Goal: Task Accomplishment & Management: Complete application form

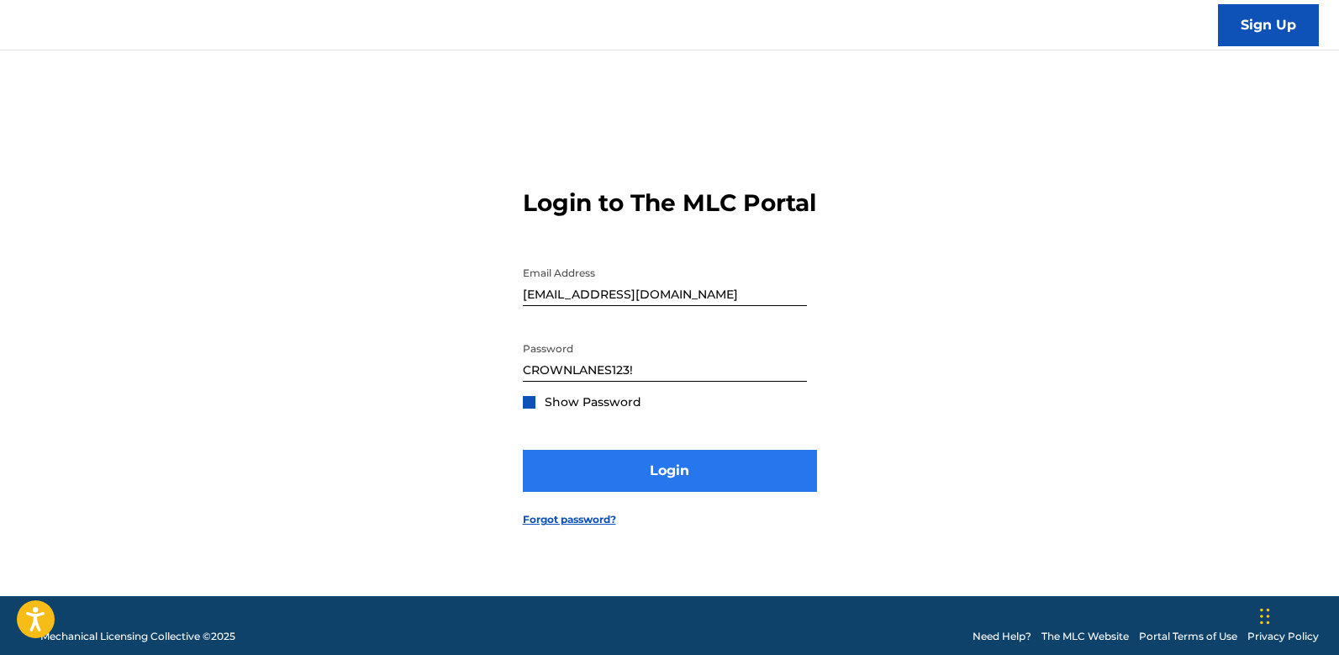
scroll to position [22, 0]
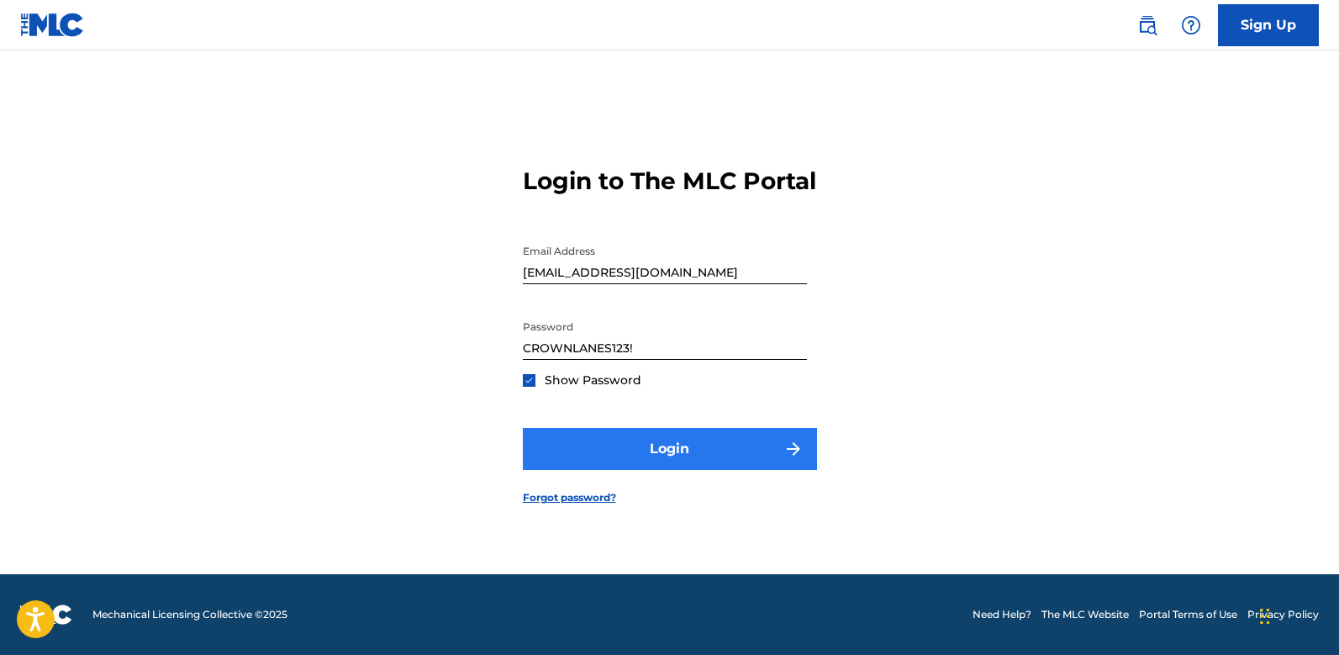
click at [687, 461] on button "Login" at bounding box center [670, 449] width 294 height 42
click at [700, 458] on button "Login" at bounding box center [670, 449] width 294 height 42
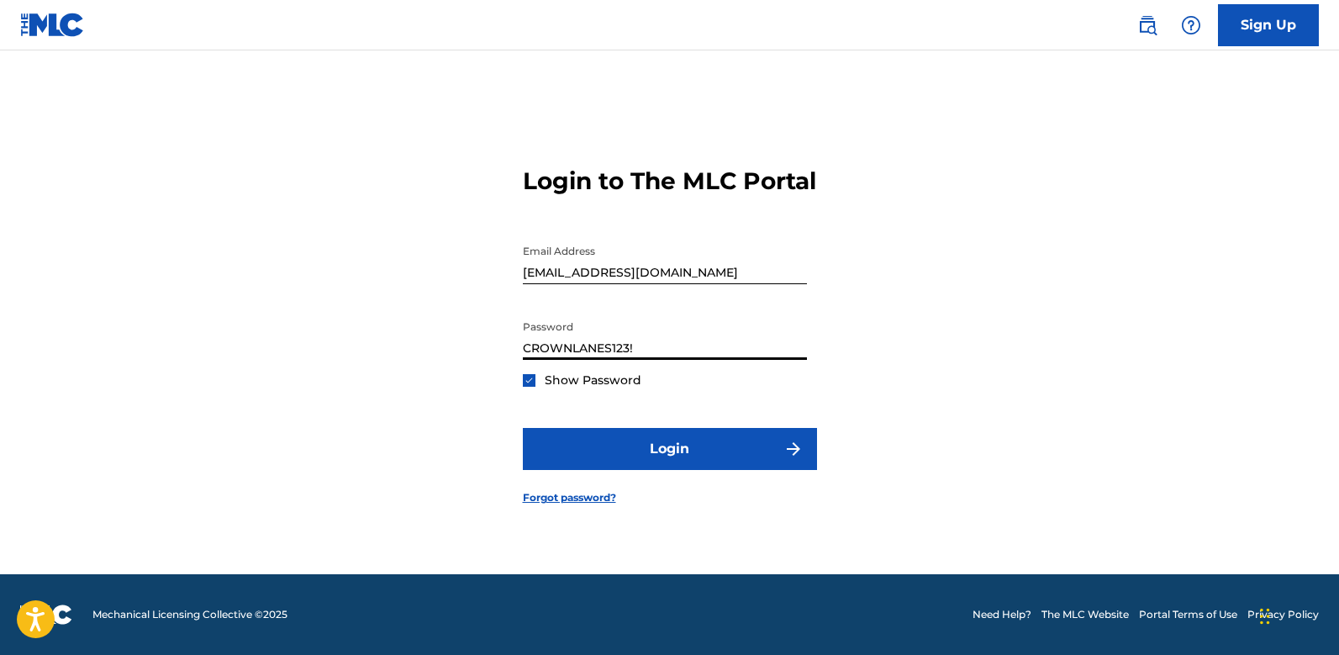
drag, startPoint x: 650, startPoint y: 361, endPoint x: 457, endPoint y: 334, distance: 194.5
click at [457, 334] on div "Login to The MLC Portal Email Address [EMAIL_ADDRESS][DOMAIN_NAME] Password [SE…" at bounding box center [670, 322] width 1177 height 503
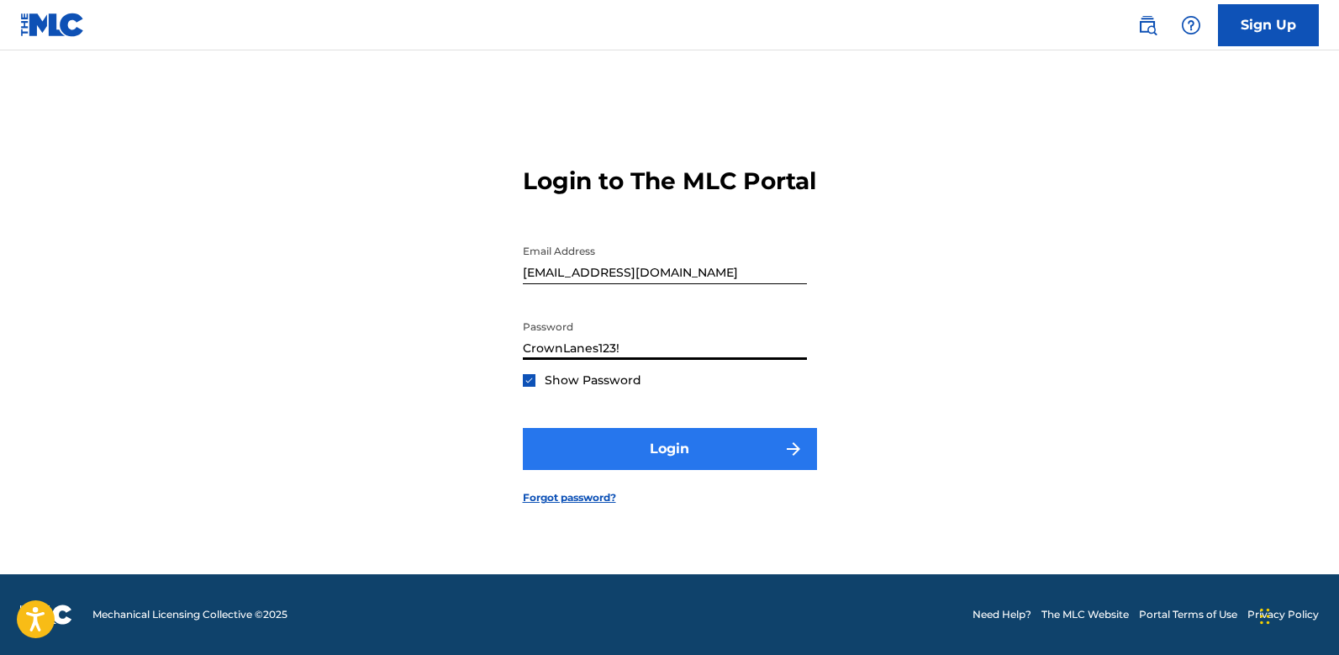
type input "CrownLanes123!"
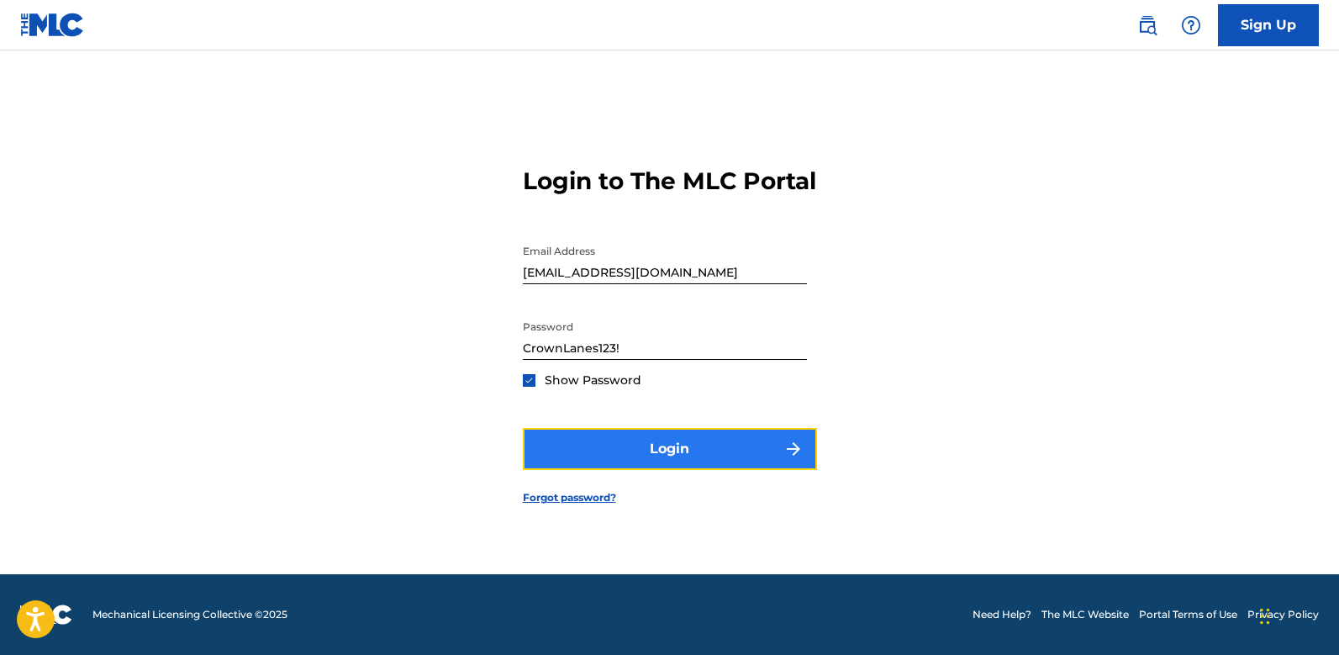
click at [660, 455] on button "Login" at bounding box center [670, 449] width 294 height 42
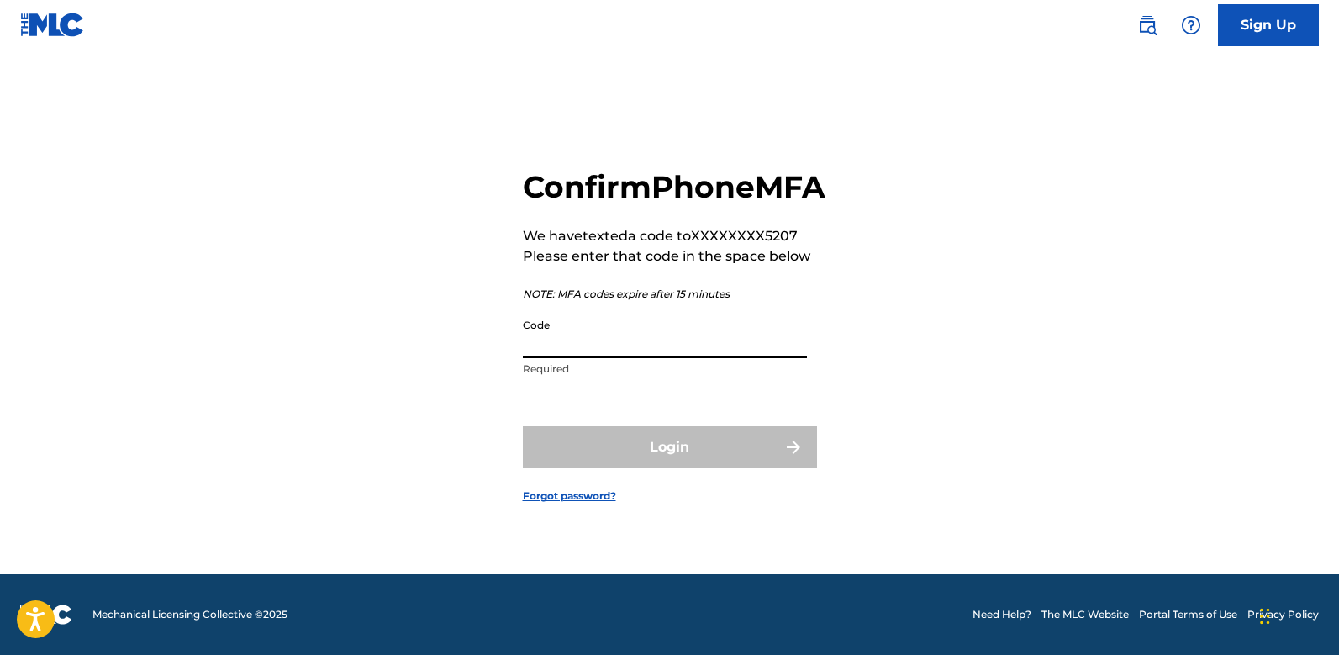
click at [623, 328] on input "Code" at bounding box center [665, 334] width 284 height 48
paste input "447354"
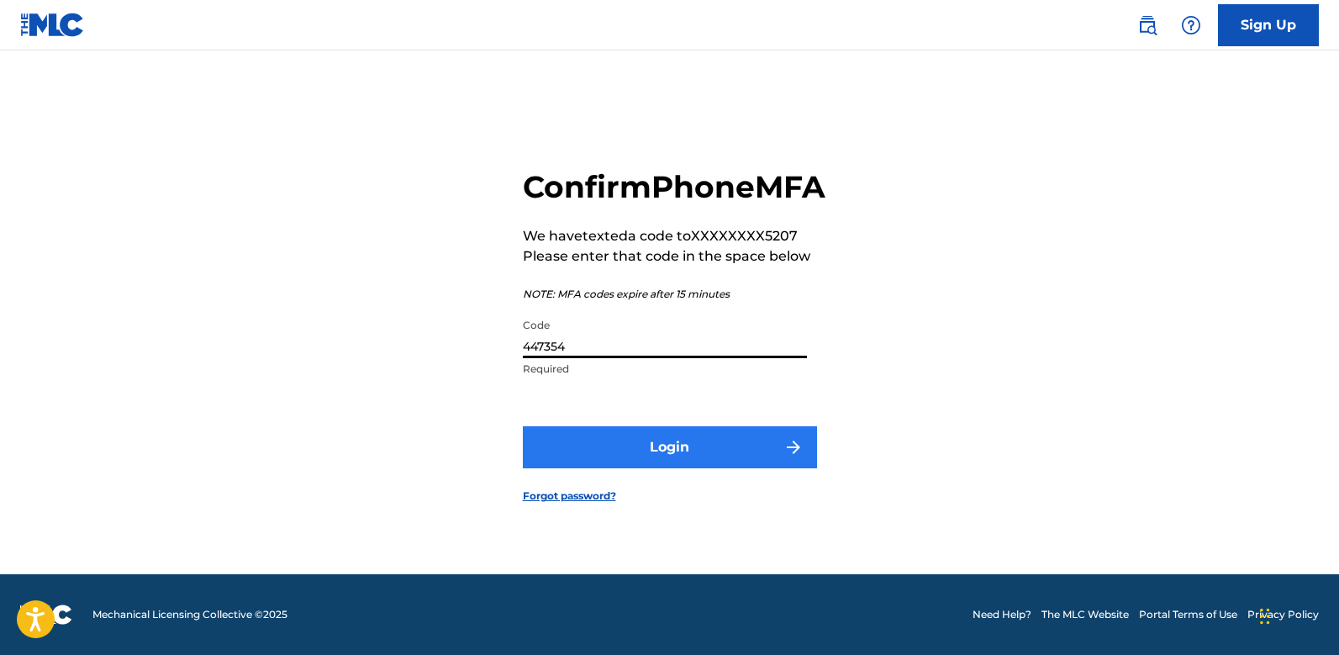
type input "447354"
click at [651, 454] on button "Login" at bounding box center [670, 447] width 294 height 42
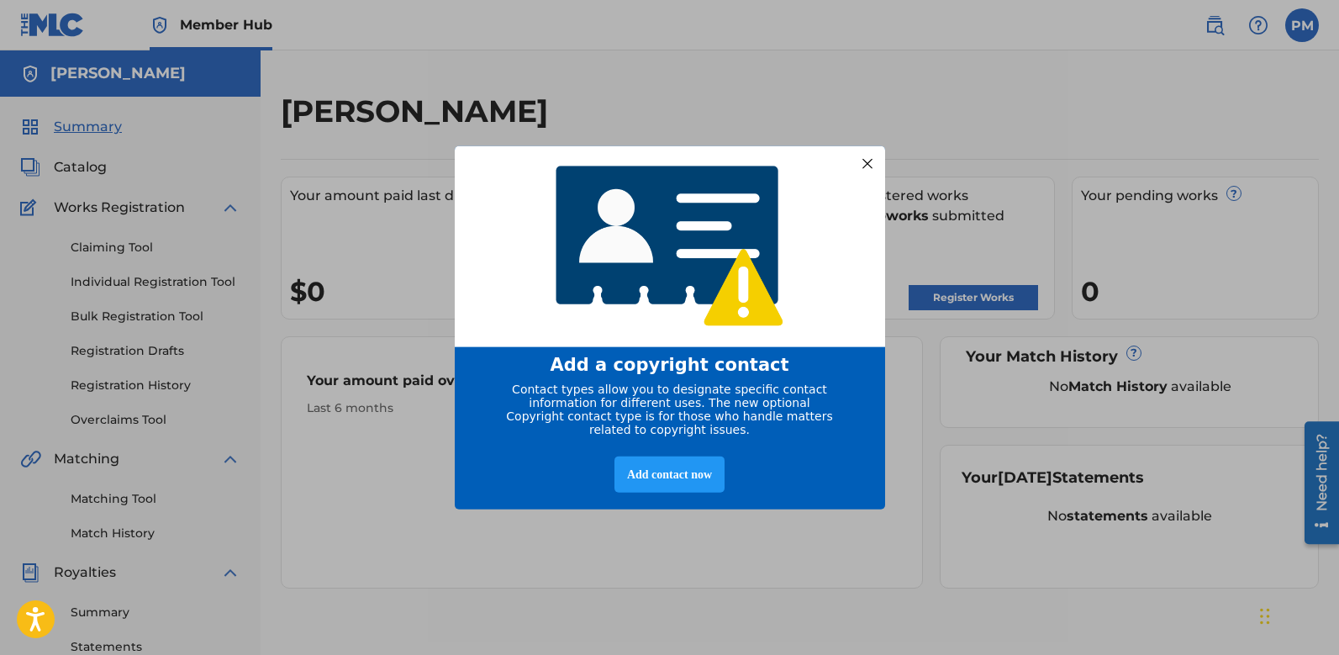
click at [861, 158] on div at bounding box center [867, 163] width 22 height 22
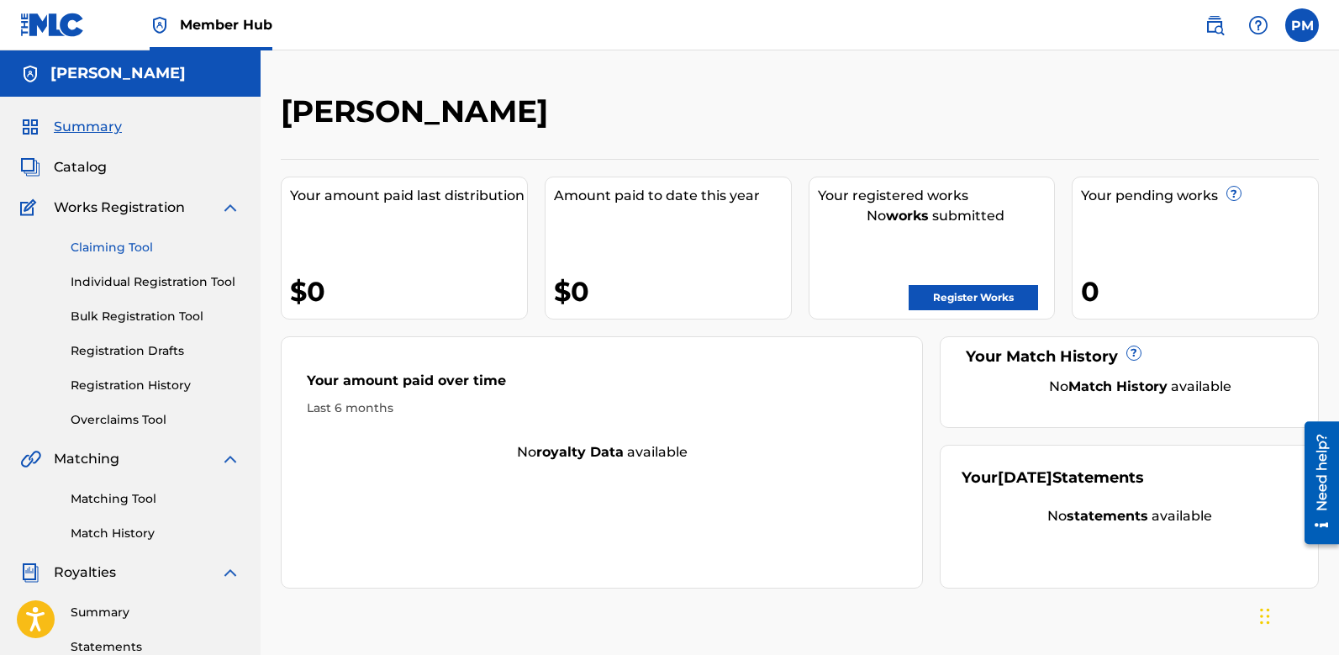
click at [141, 246] on link "Claiming Tool" at bounding box center [156, 248] width 170 height 18
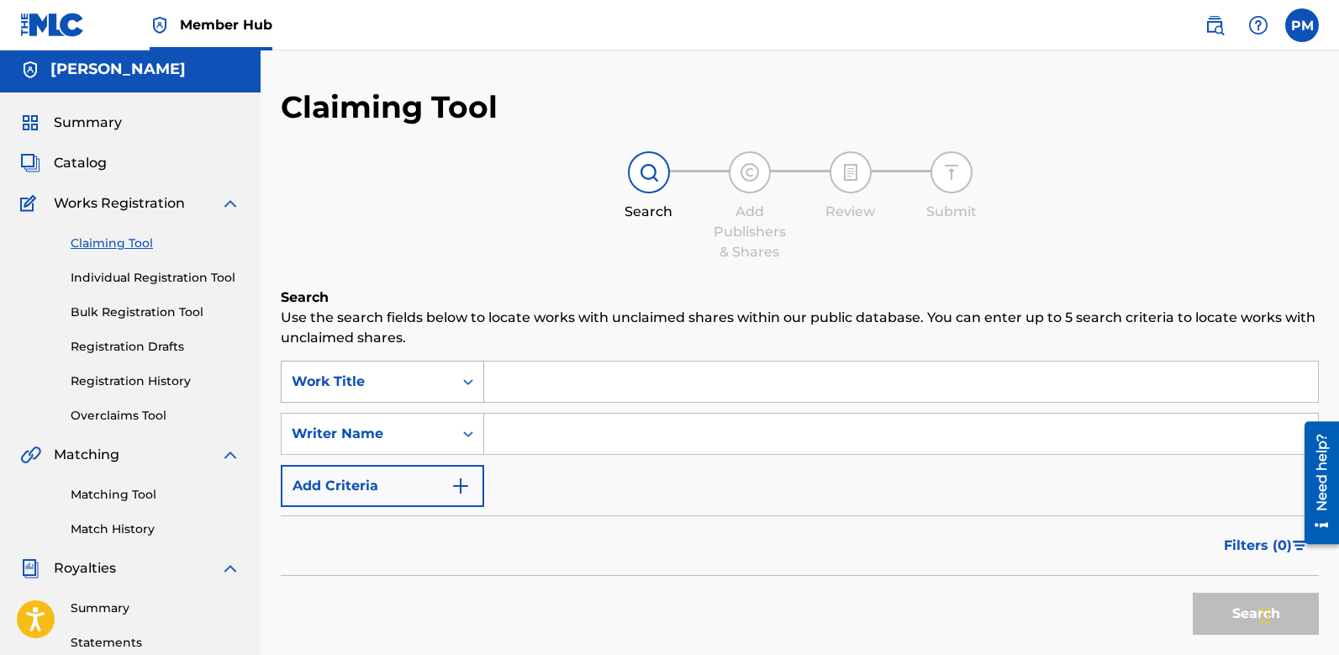
click at [448, 382] on div "Work Title" at bounding box center [367, 382] width 171 height 32
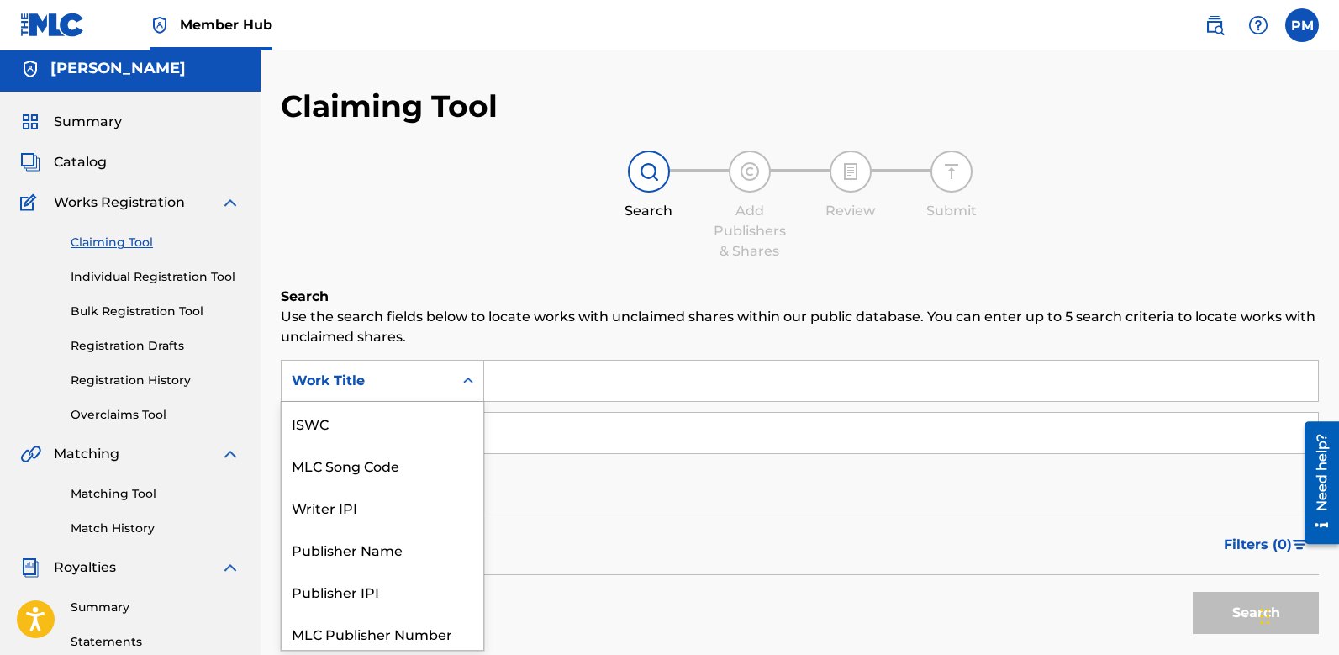
scroll to position [42, 0]
click at [601, 362] on input "Search Form" at bounding box center [901, 381] width 834 height 40
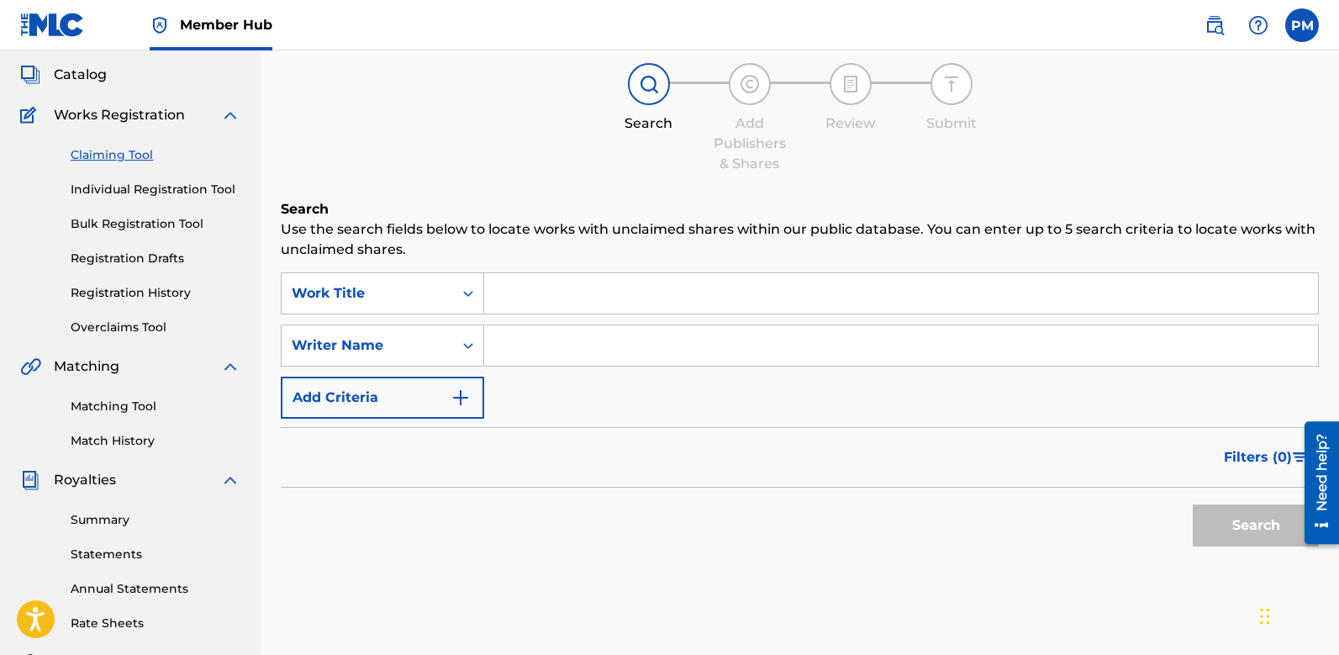
scroll to position [76, 0]
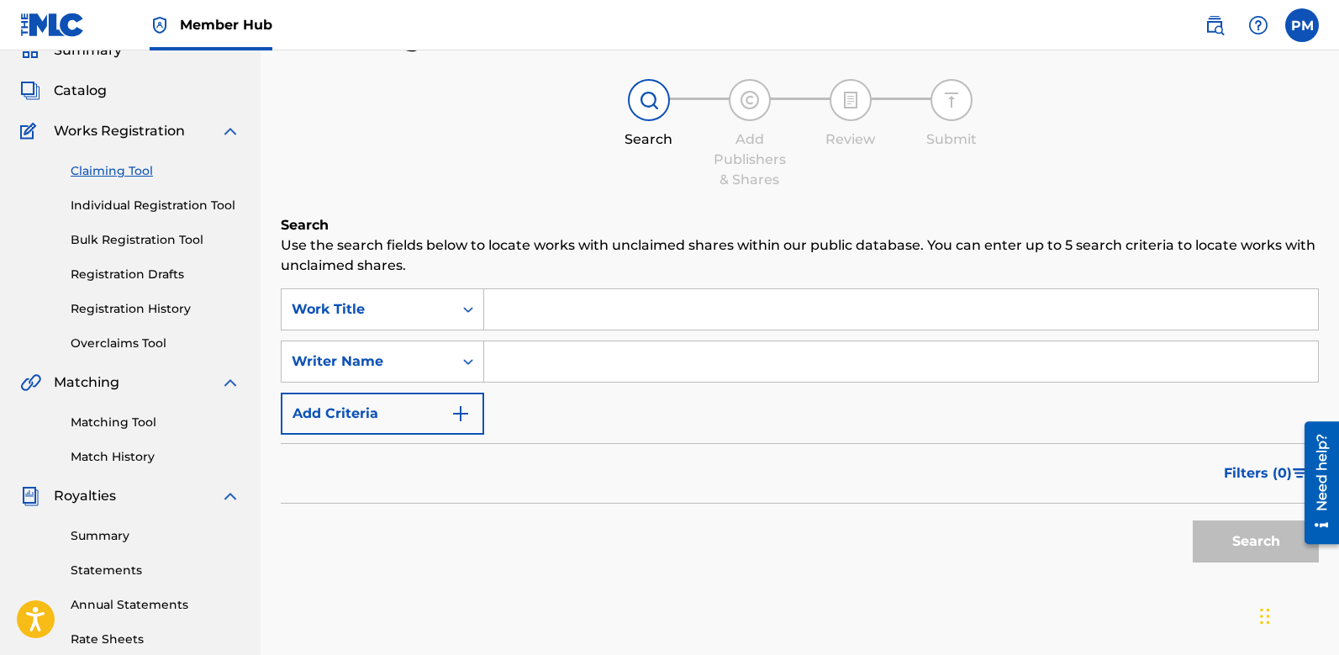
click at [511, 307] on input "Search Form" at bounding box center [901, 309] width 834 height 40
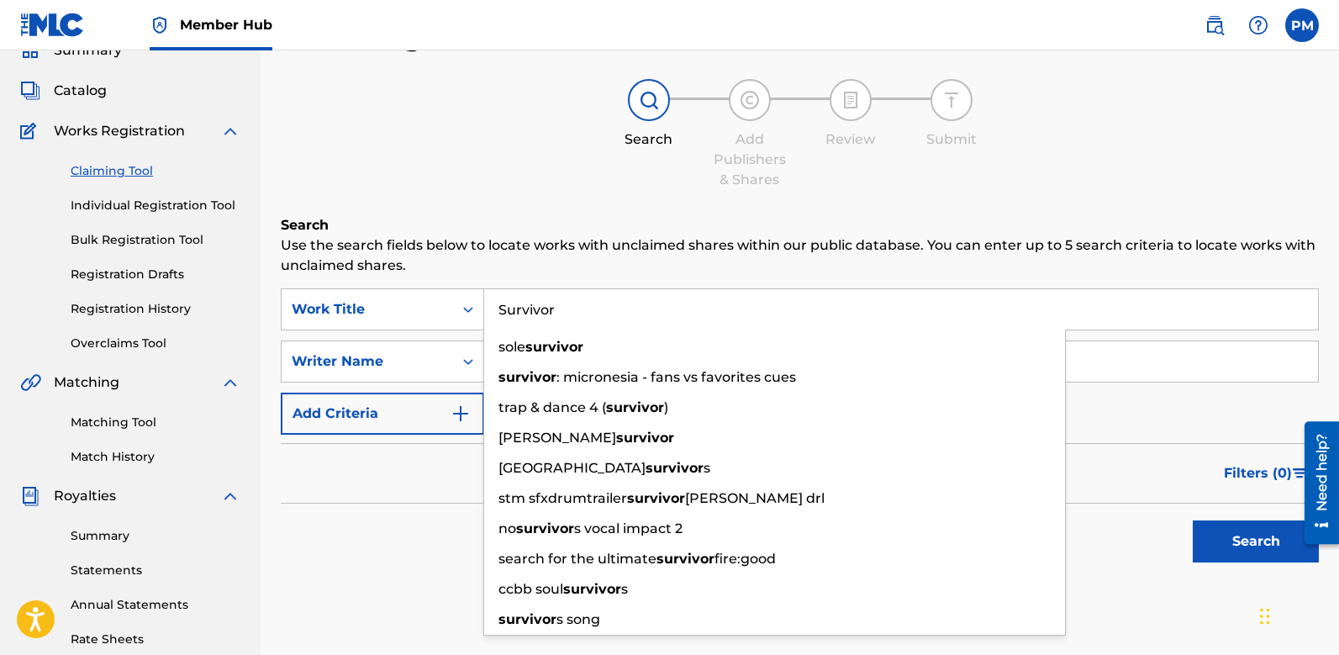
click at [552, 303] on input "Survivor" at bounding box center [901, 309] width 834 height 40
type input "Survivor"
click at [425, 355] on div "Writer Name" at bounding box center [367, 361] width 151 height 20
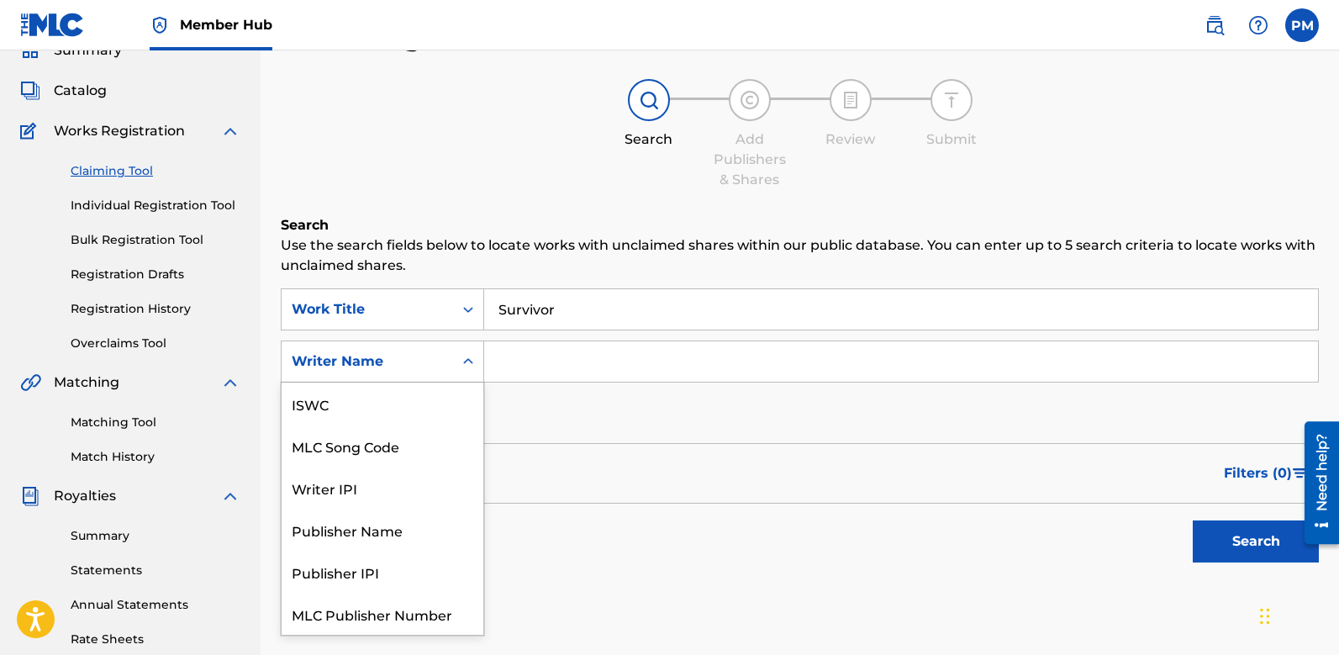
scroll to position [42, 0]
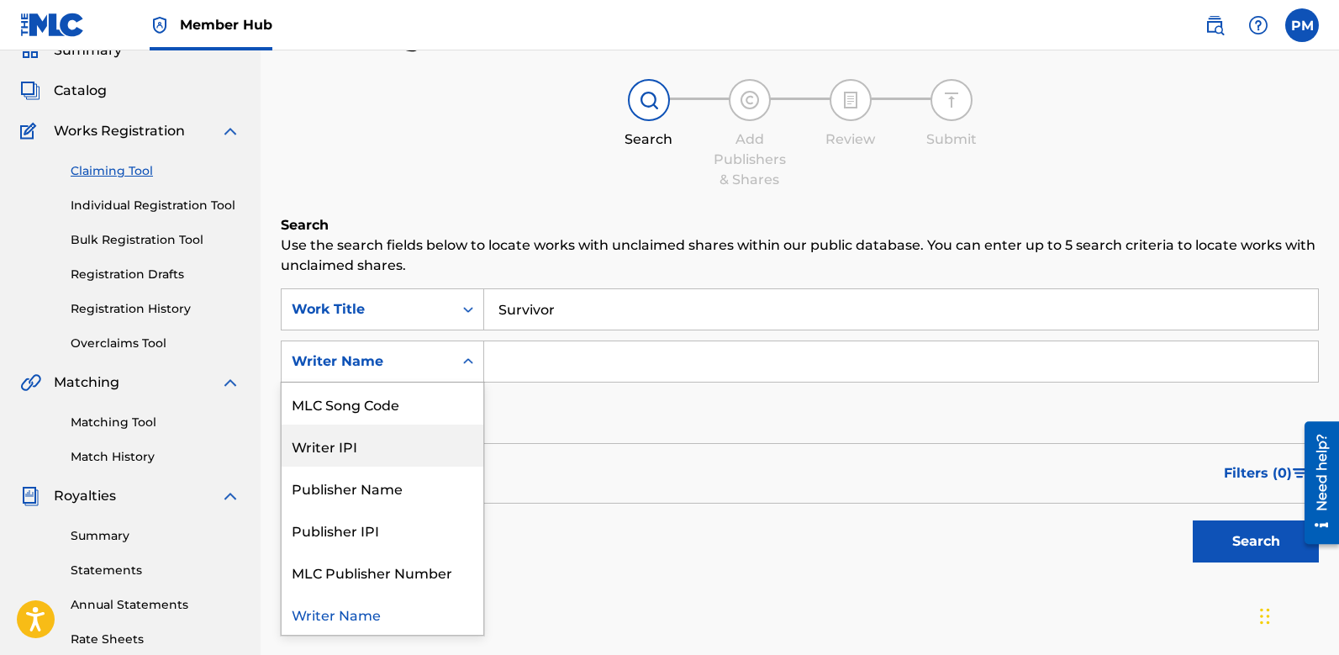
click at [549, 353] on input "Search Form" at bounding box center [901, 361] width 834 height 40
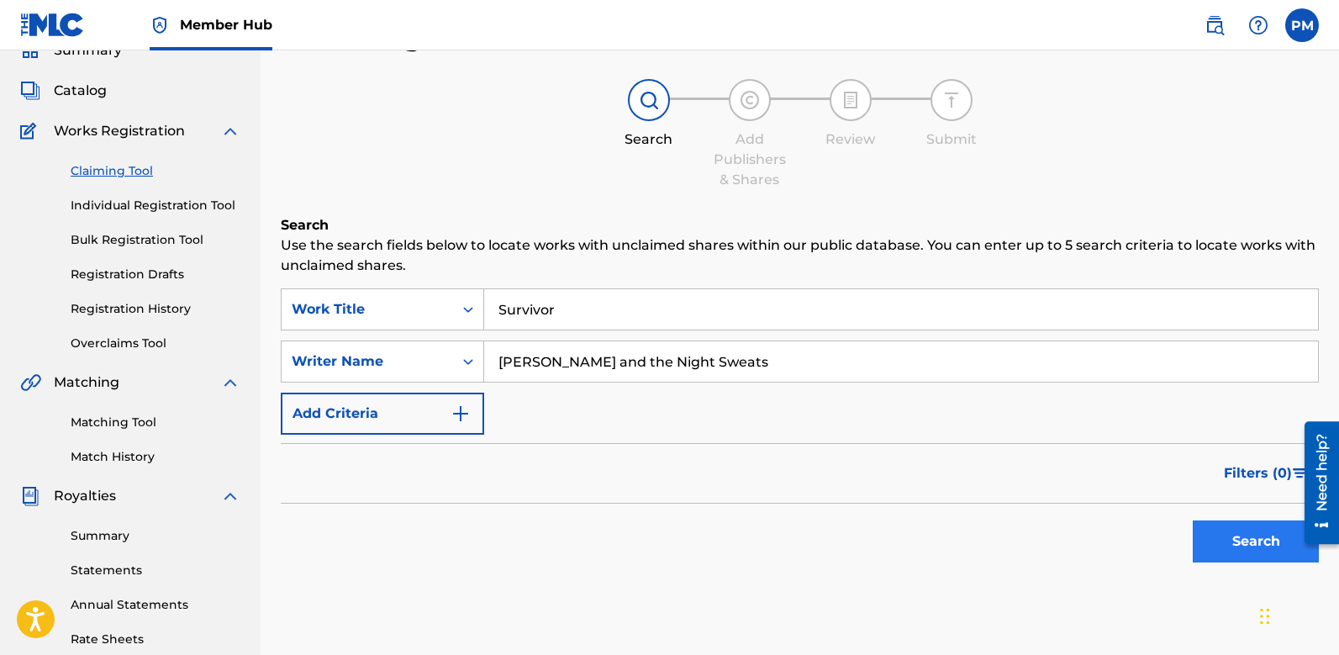
type input "[PERSON_NAME] and the Night Sweats"
click at [1222, 538] on button "Search" at bounding box center [1256, 541] width 126 height 42
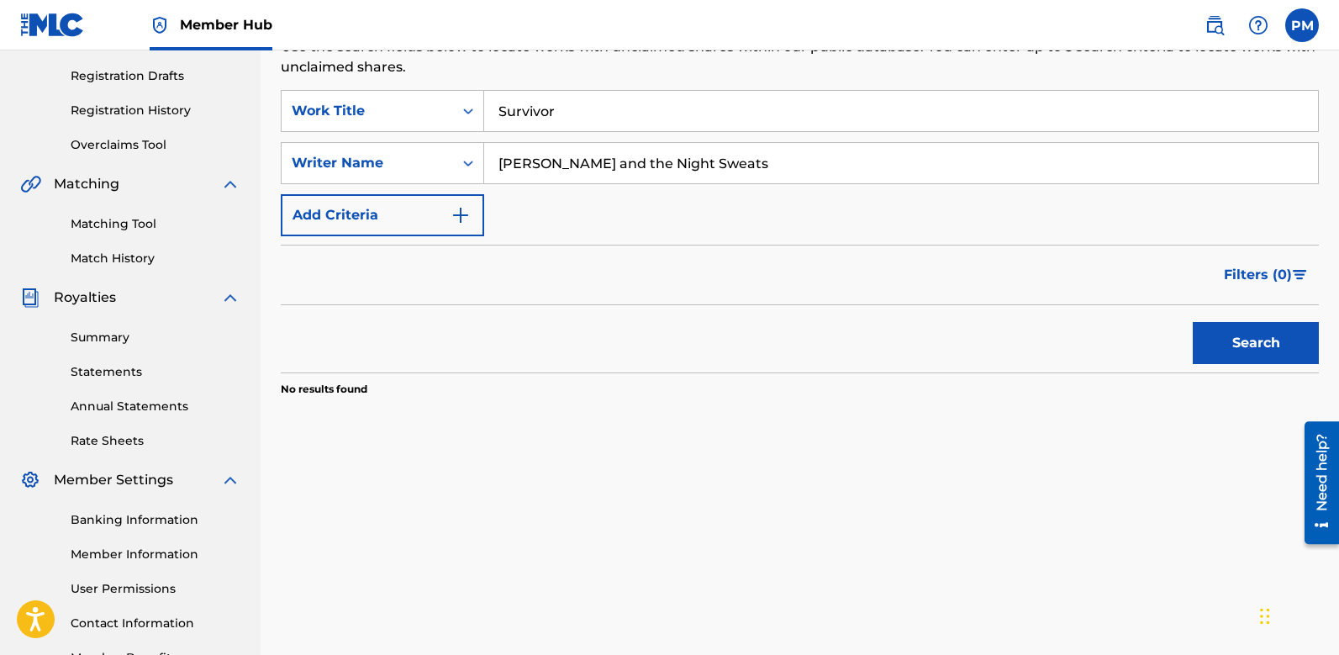
scroll to position [145, 0]
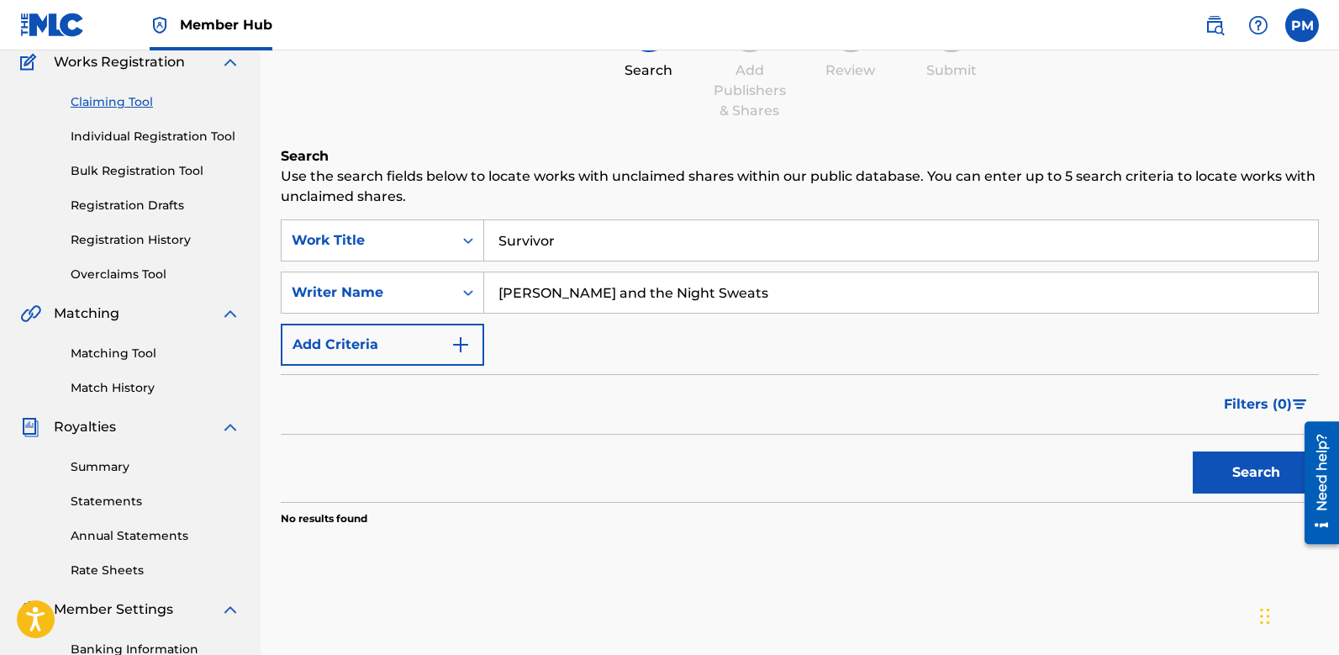
drag, startPoint x: 619, startPoint y: 293, endPoint x: 922, endPoint y: 288, distance: 302.6
click at [922, 288] on input "[PERSON_NAME] and the Night Sweats" at bounding box center [901, 292] width 834 height 40
type input "[PERSON_NAME]"
click at [1247, 481] on button "Search" at bounding box center [1256, 472] width 126 height 42
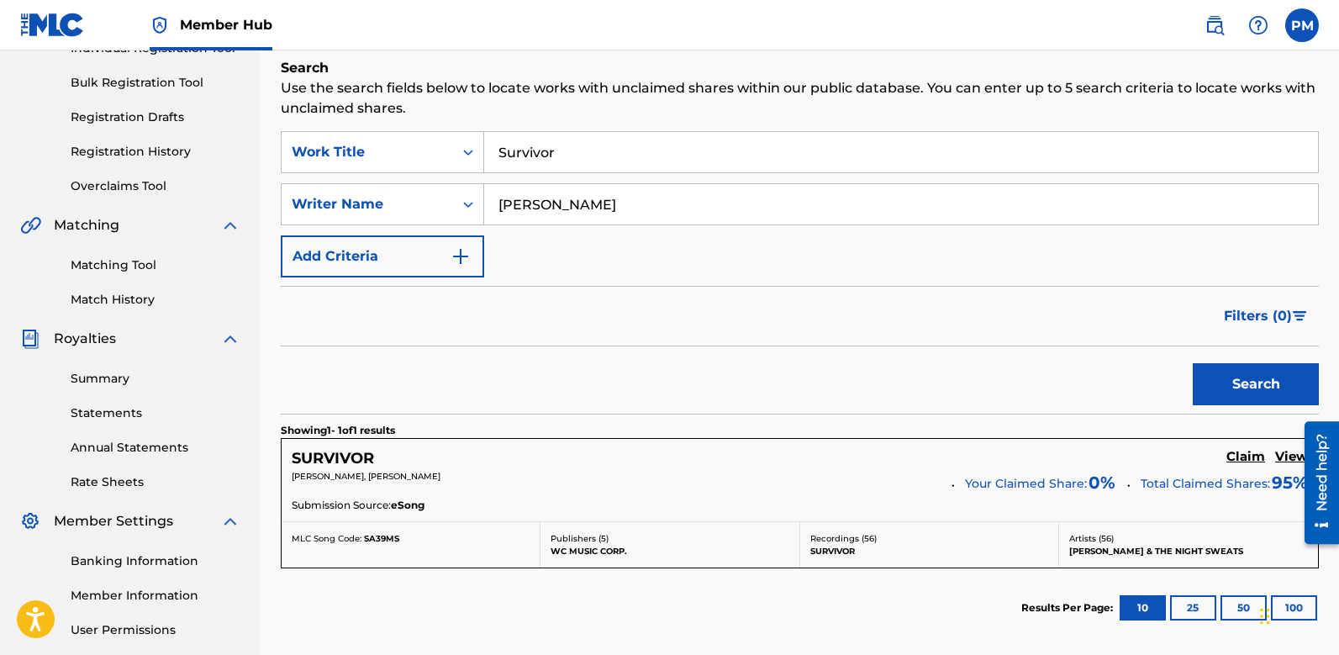
scroll to position [391, 0]
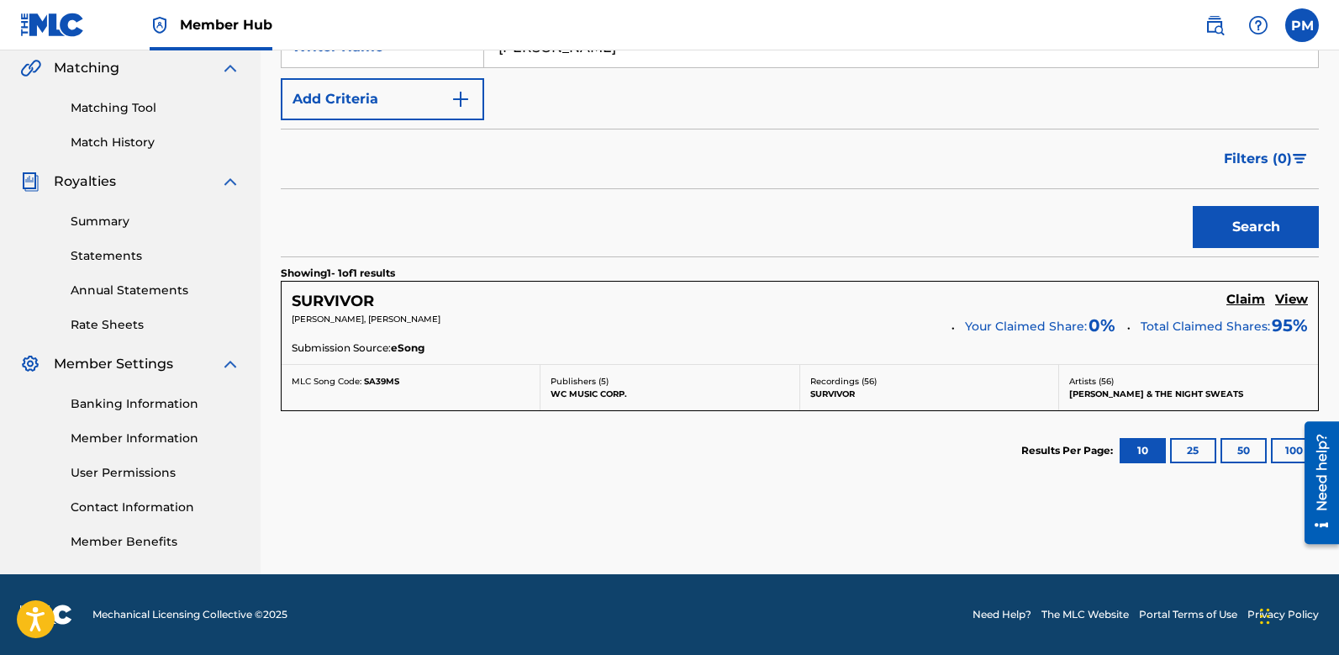
click at [1093, 324] on span "0 %" at bounding box center [1101, 325] width 27 height 25
click at [1234, 300] on h5 "Claim" at bounding box center [1245, 300] width 39 height 16
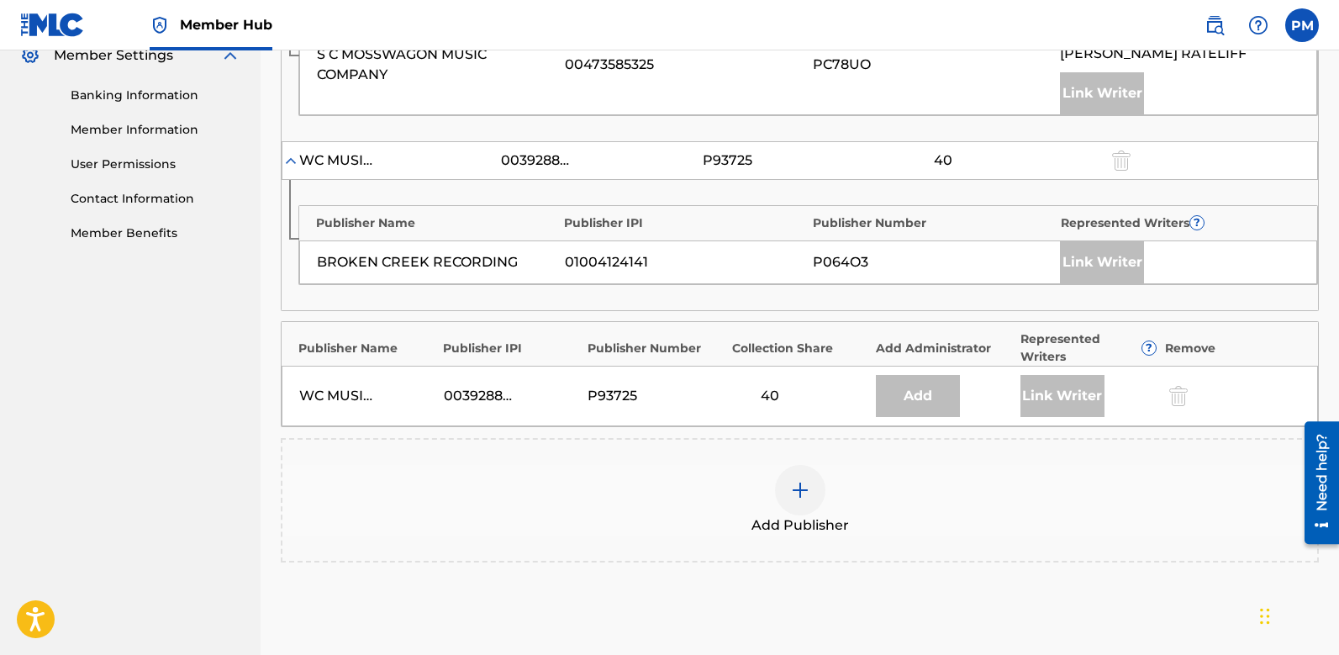
scroll to position [722, 0]
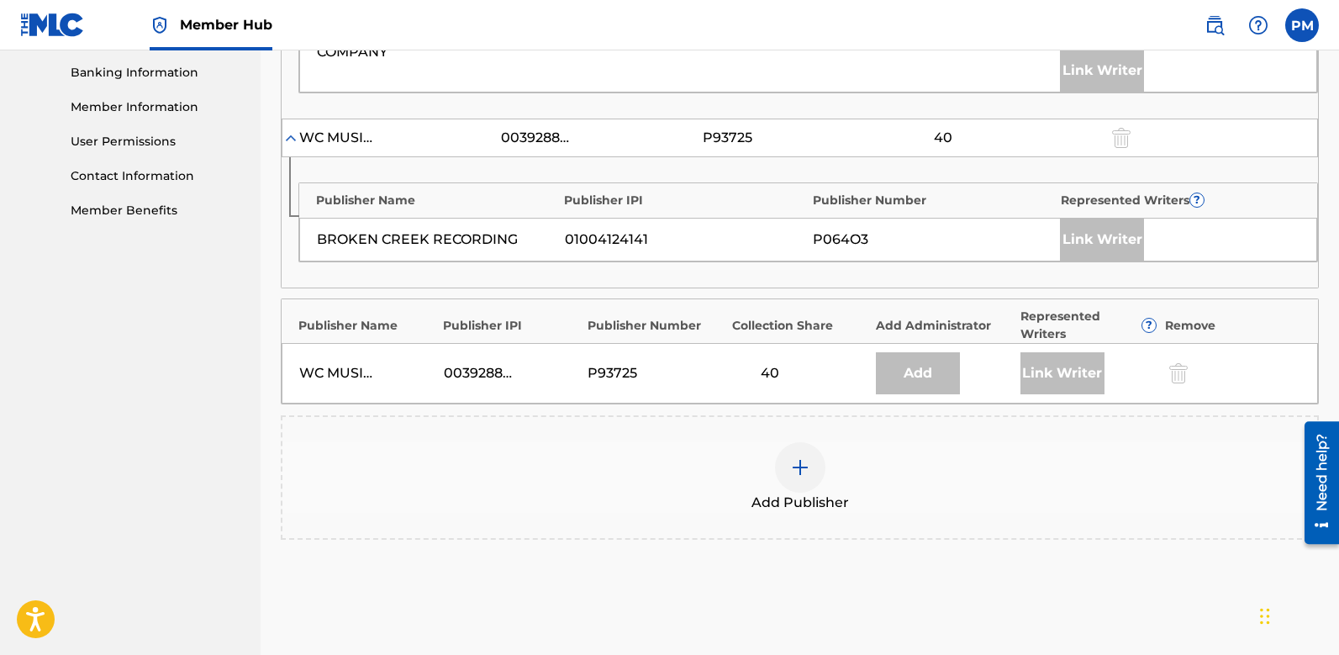
click at [818, 454] on div at bounding box center [800, 467] width 50 height 50
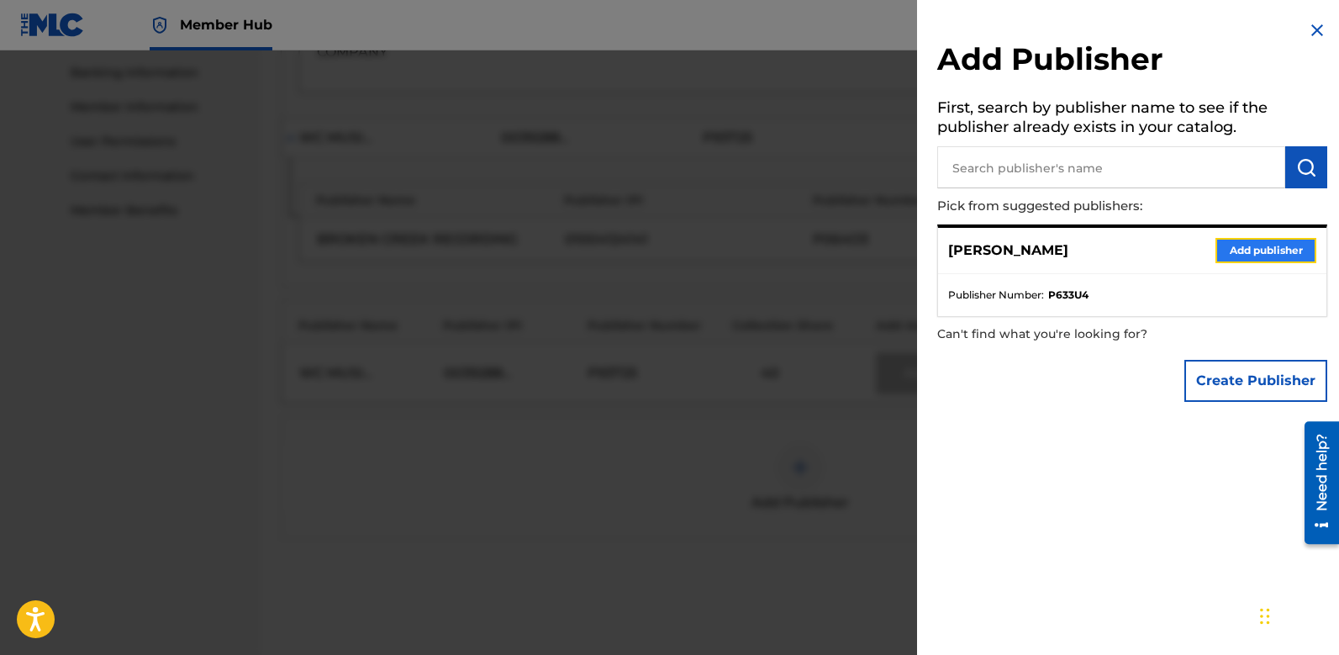
click at [1262, 250] on button "Add publisher" at bounding box center [1265, 250] width 101 height 25
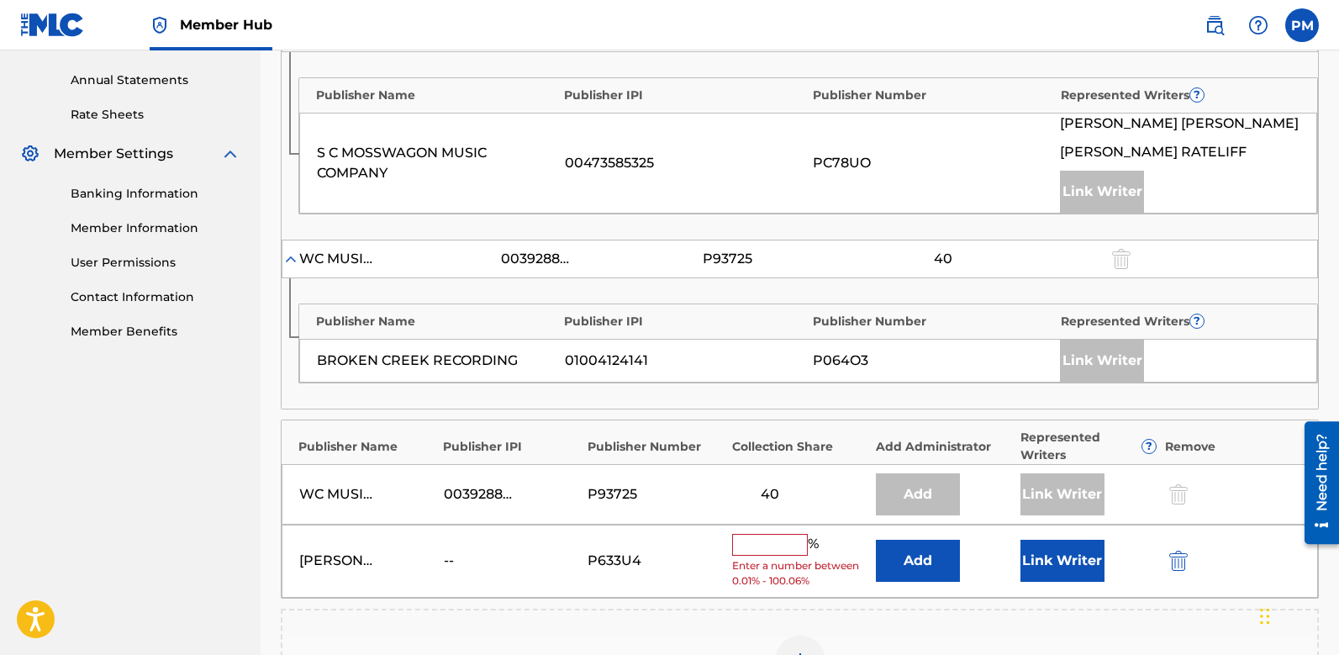
scroll to position [591, 0]
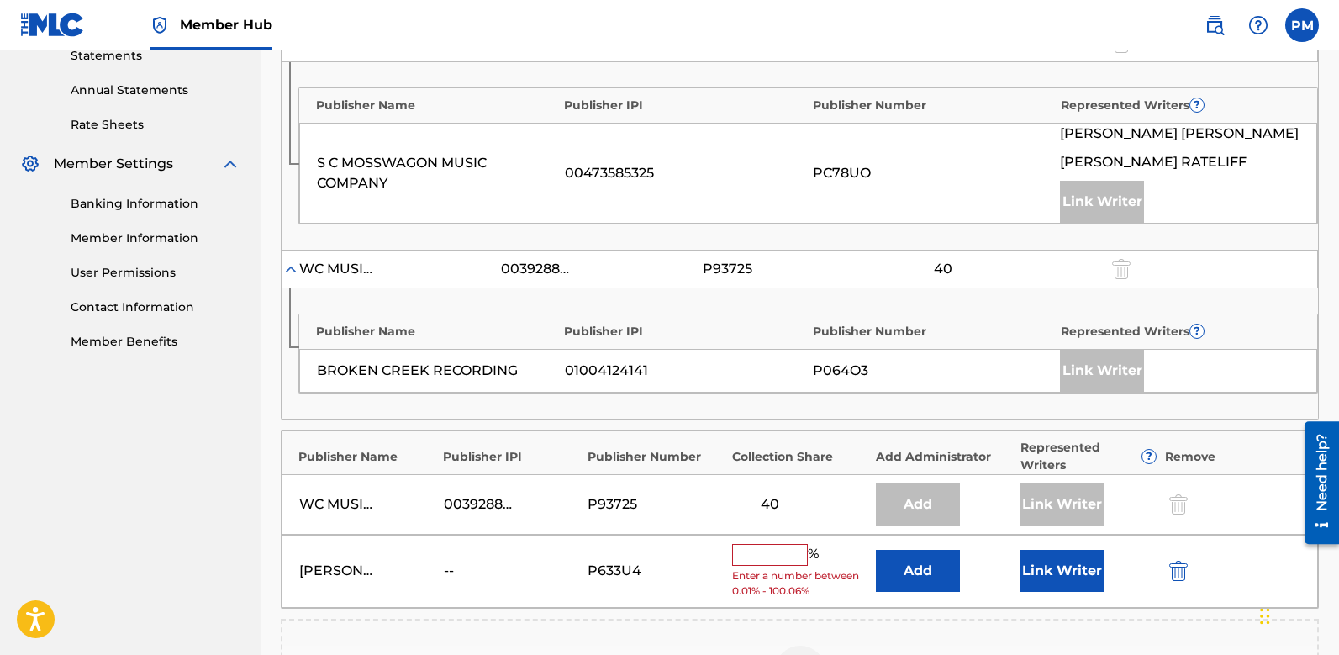
click at [771, 558] on input "text" at bounding box center [770, 555] width 76 height 22
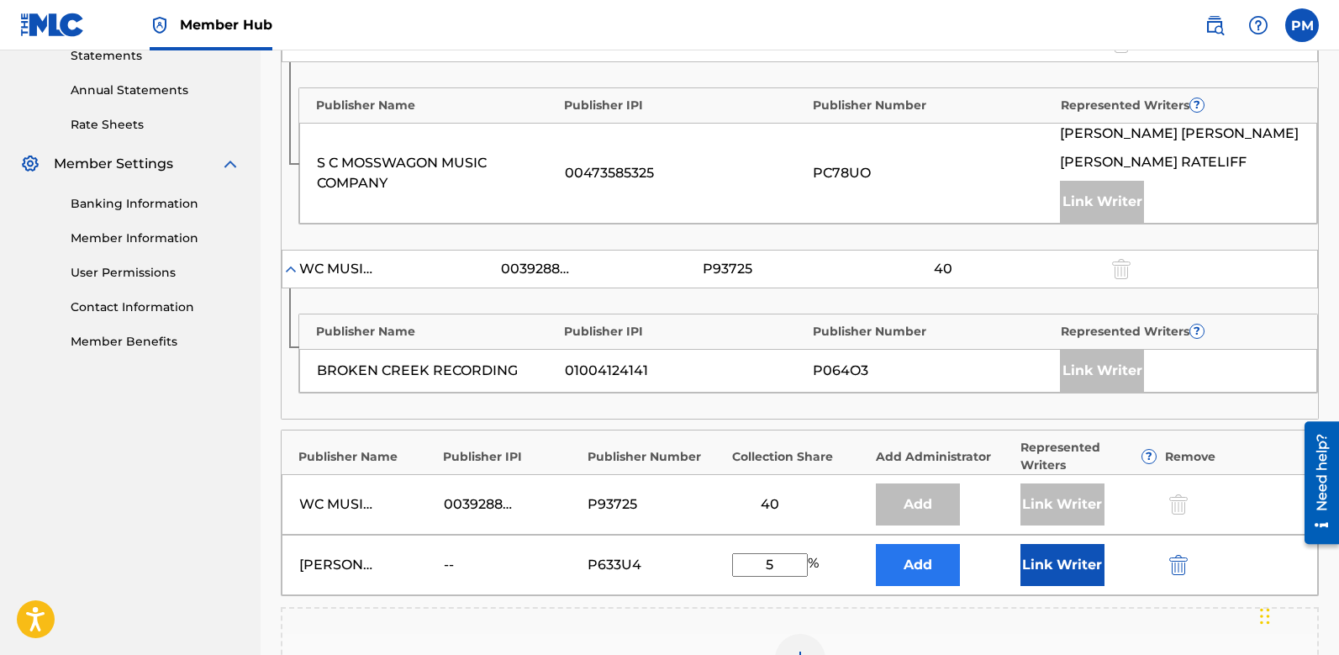
type input "5"
click at [915, 571] on button "Add" at bounding box center [918, 565] width 84 height 42
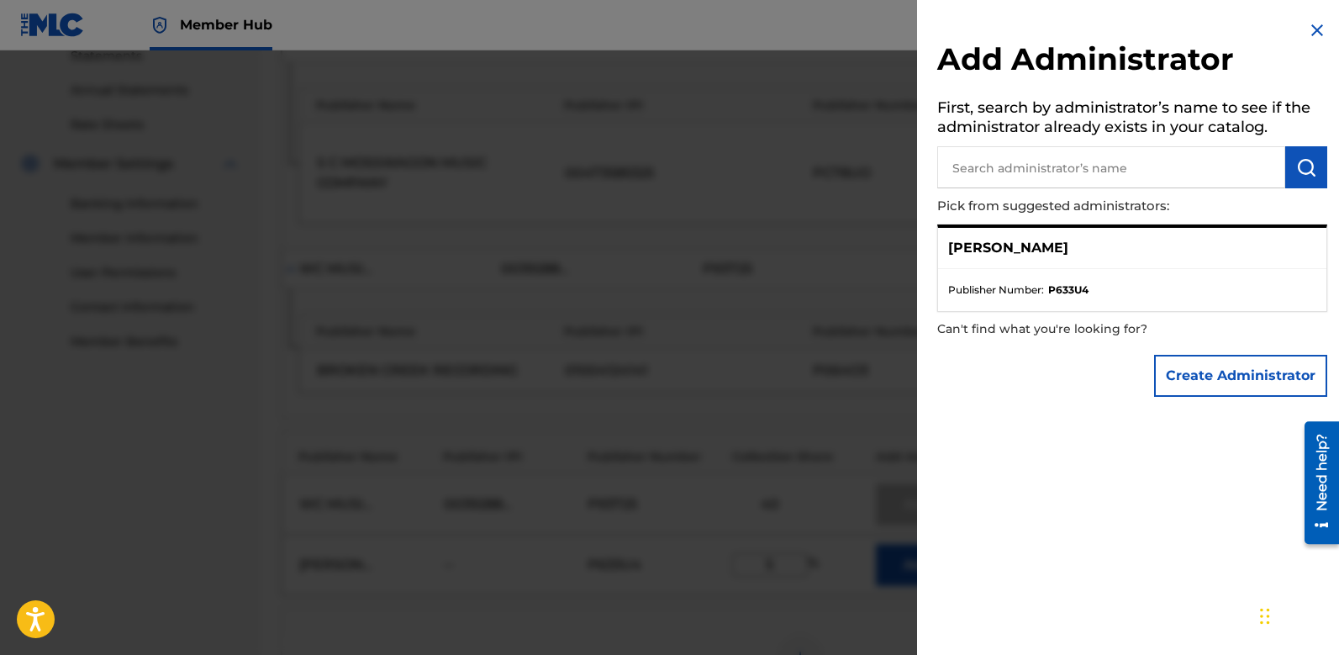
click at [1062, 252] on div "[PERSON_NAME]" at bounding box center [1132, 248] width 388 height 41
click at [1100, 379] on div "Create Administrator" at bounding box center [1132, 375] width 390 height 59
click at [1315, 33] on img at bounding box center [1317, 30] width 20 height 20
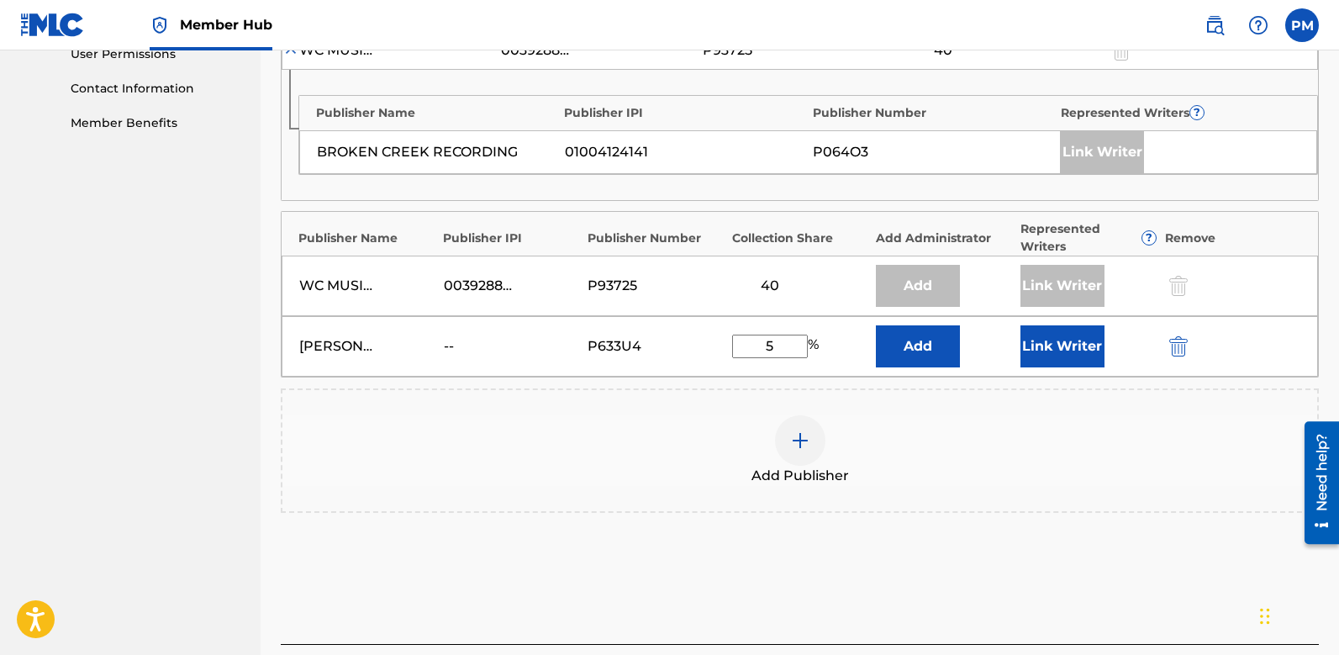
scroll to position [793, 0]
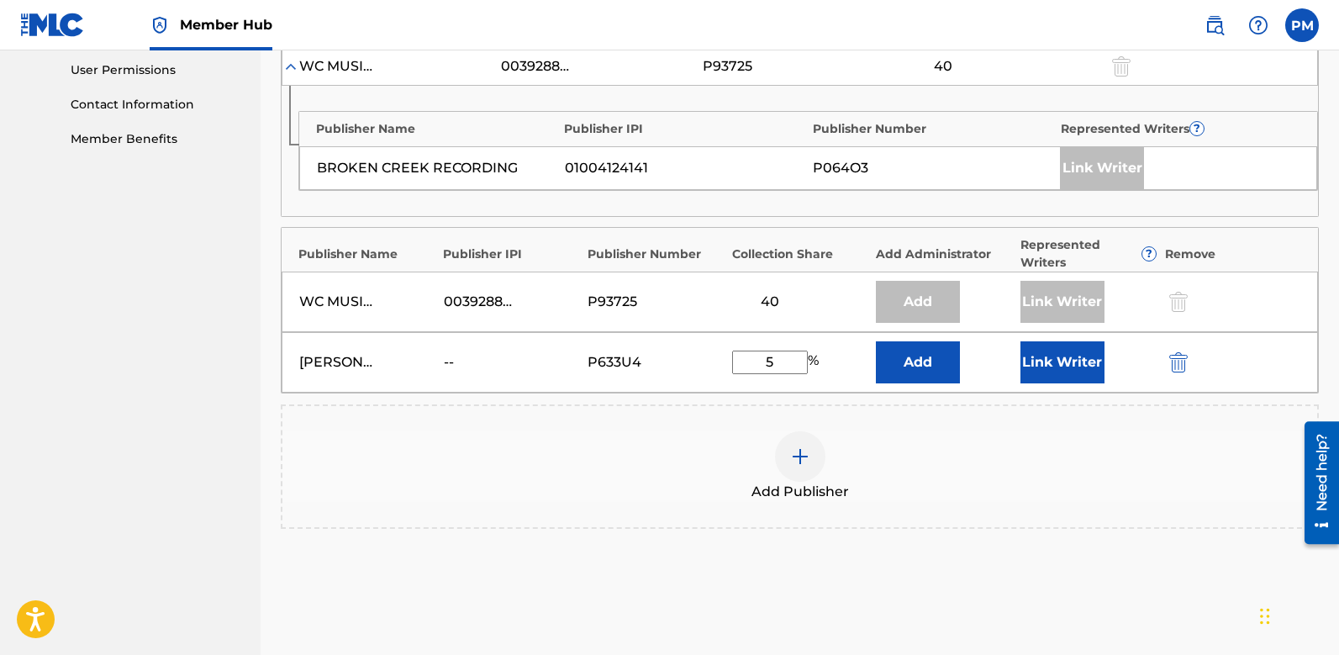
click at [452, 359] on div "--" at bounding box center [482, 362] width 76 height 20
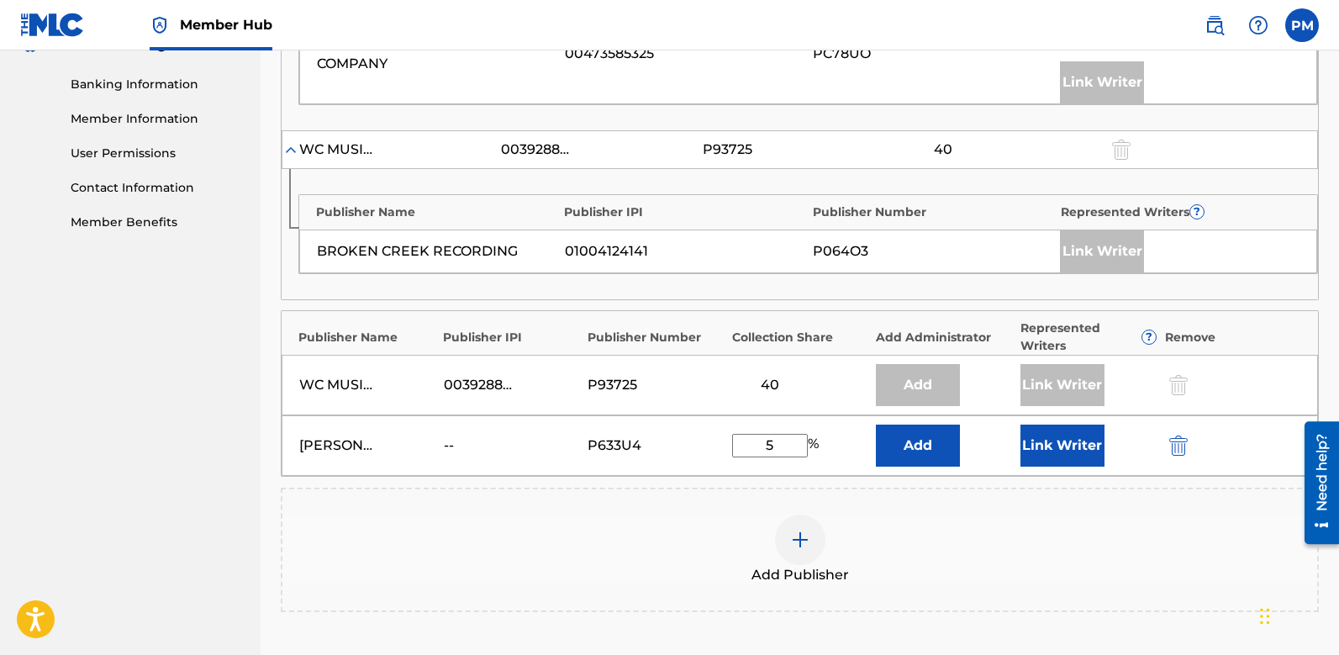
drag, startPoint x: 450, startPoint y: 442, endPoint x: 770, endPoint y: 446, distance: 319.4
click at [457, 443] on div "--" at bounding box center [482, 445] width 76 height 20
click at [1186, 447] on img "submit" at bounding box center [1178, 445] width 18 height 20
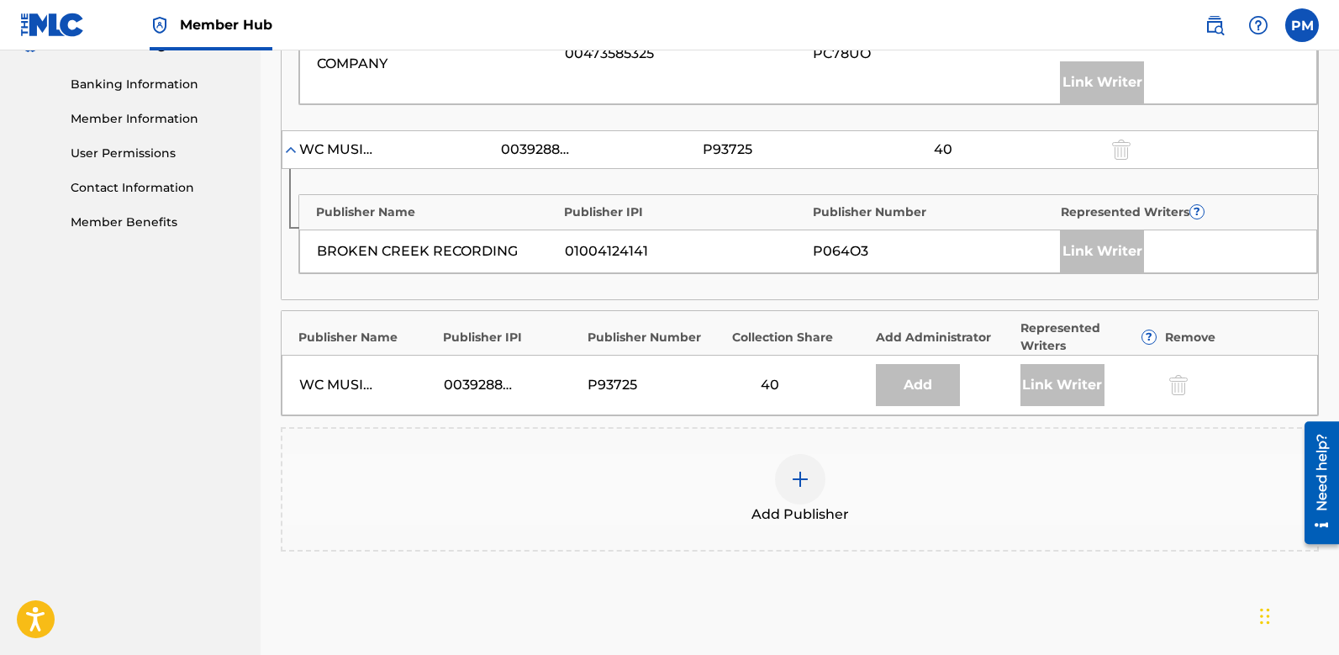
click at [797, 471] on img at bounding box center [800, 479] width 20 height 20
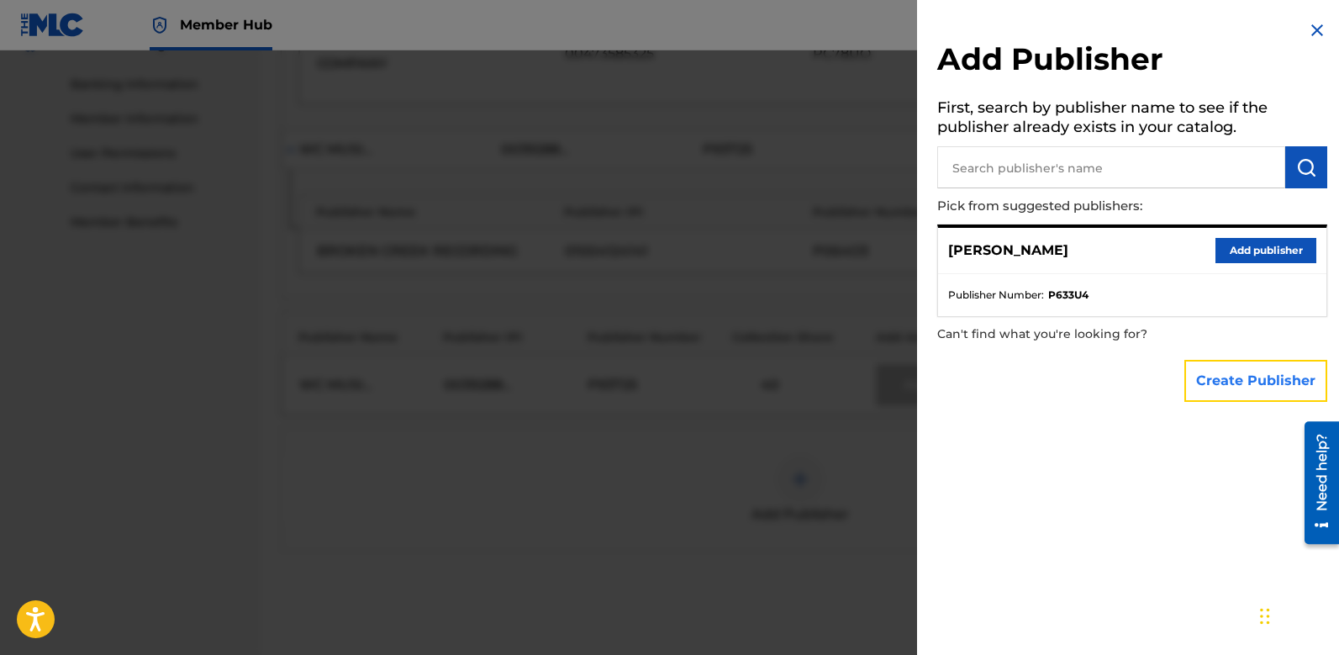
click at [1241, 390] on button "Create Publisher" at bounding box center [1255, 381] width 143 height 42
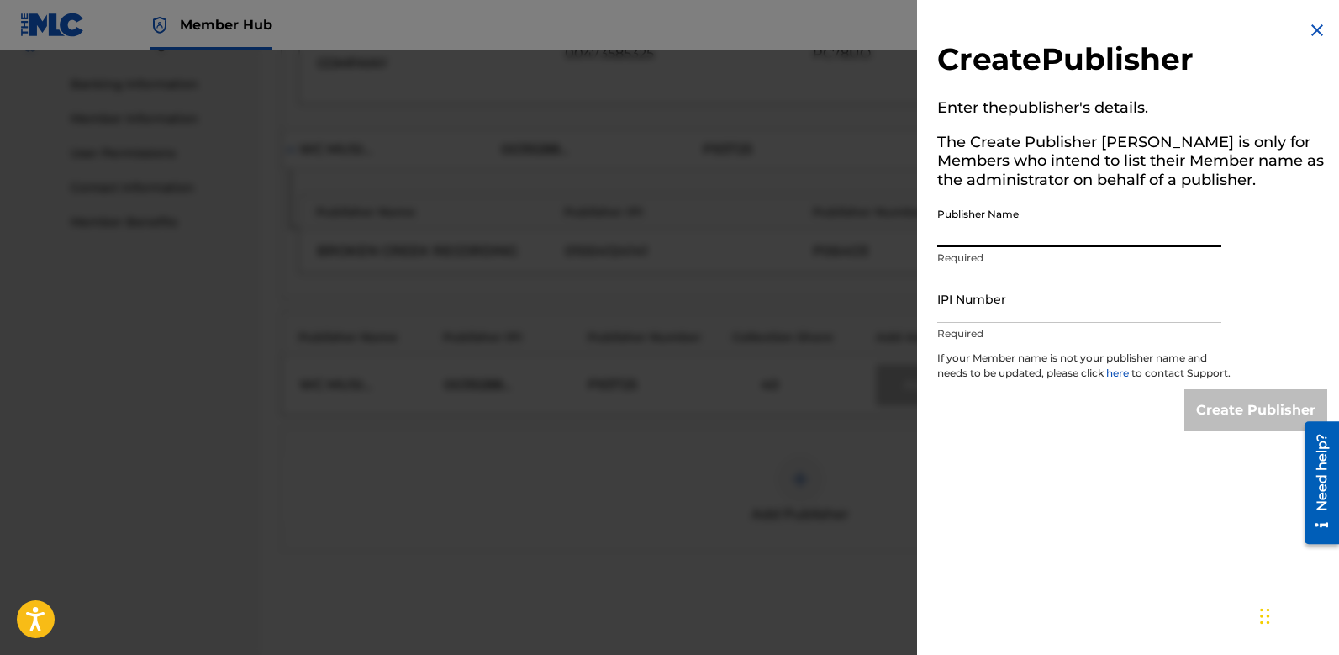
click at [1050, 233] on input "Publisher Name" at bounding box center [1079, 223] width 284 height 48
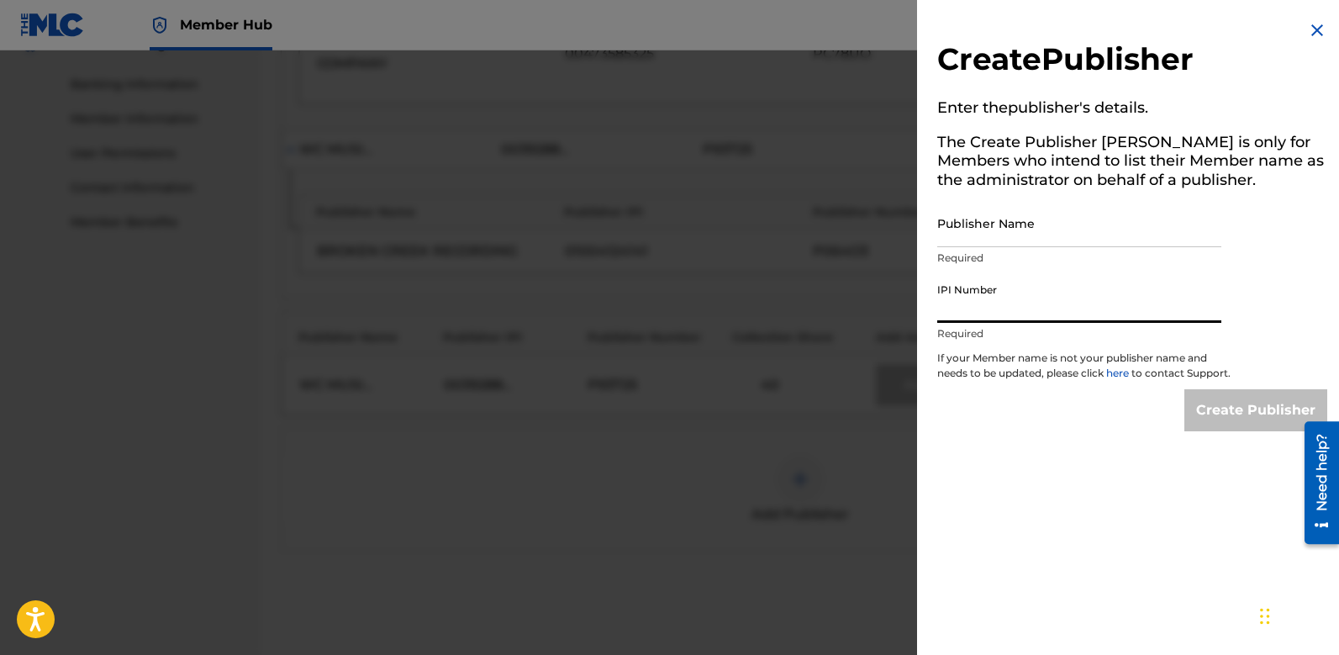
click at [999, 315] on input "IPI Number" at bounding box center [1079, 299] width 284 height 48
paste input "529605441"
type input "529605441"
click at [998, 231] on input "Publisher Name" at bounding box center [1079, 223] width 284 height 48
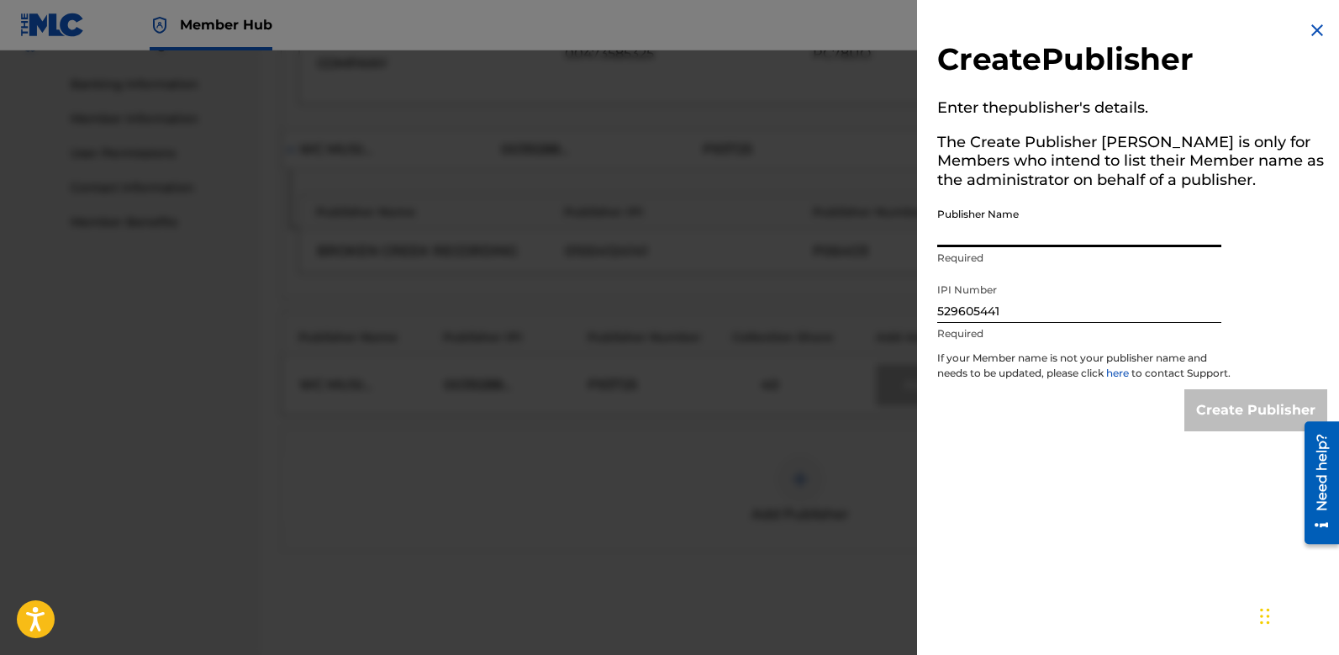
paste input "[PERSON_NAME]"
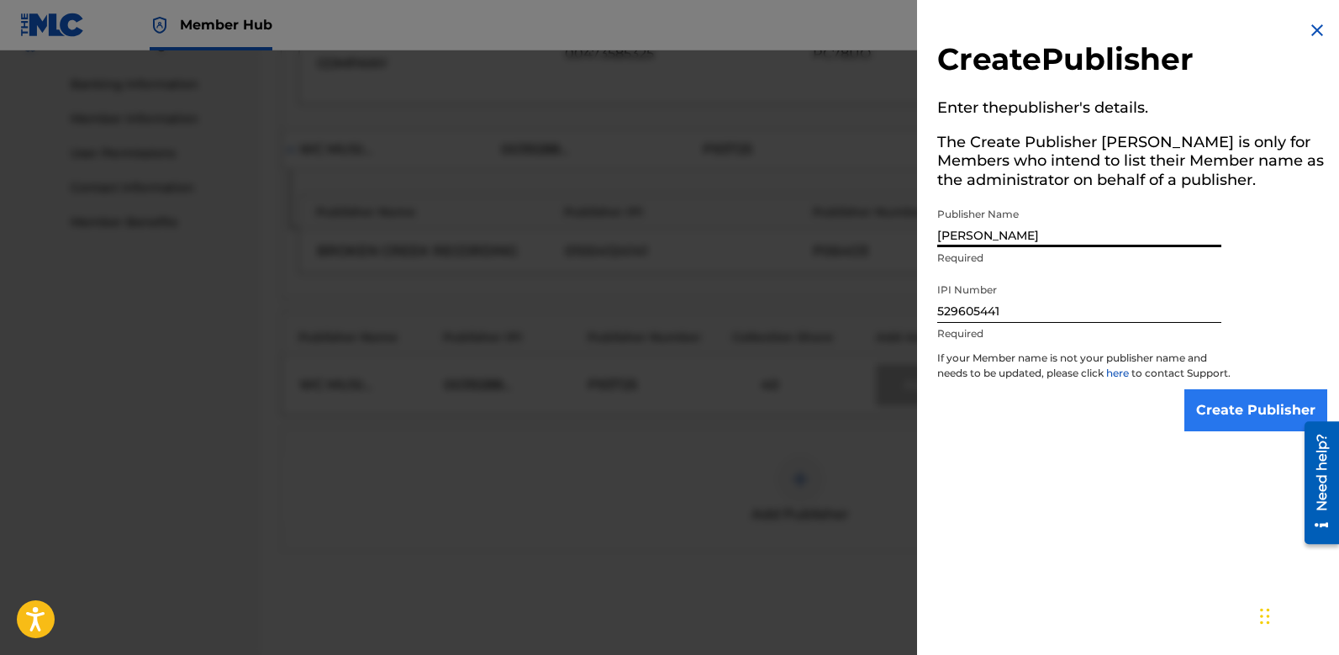
type input "[PERSON_NAME]"
click at [1254, 431] on input "Create Publisher" at bounding box center [1255, 410] width 143 height 42
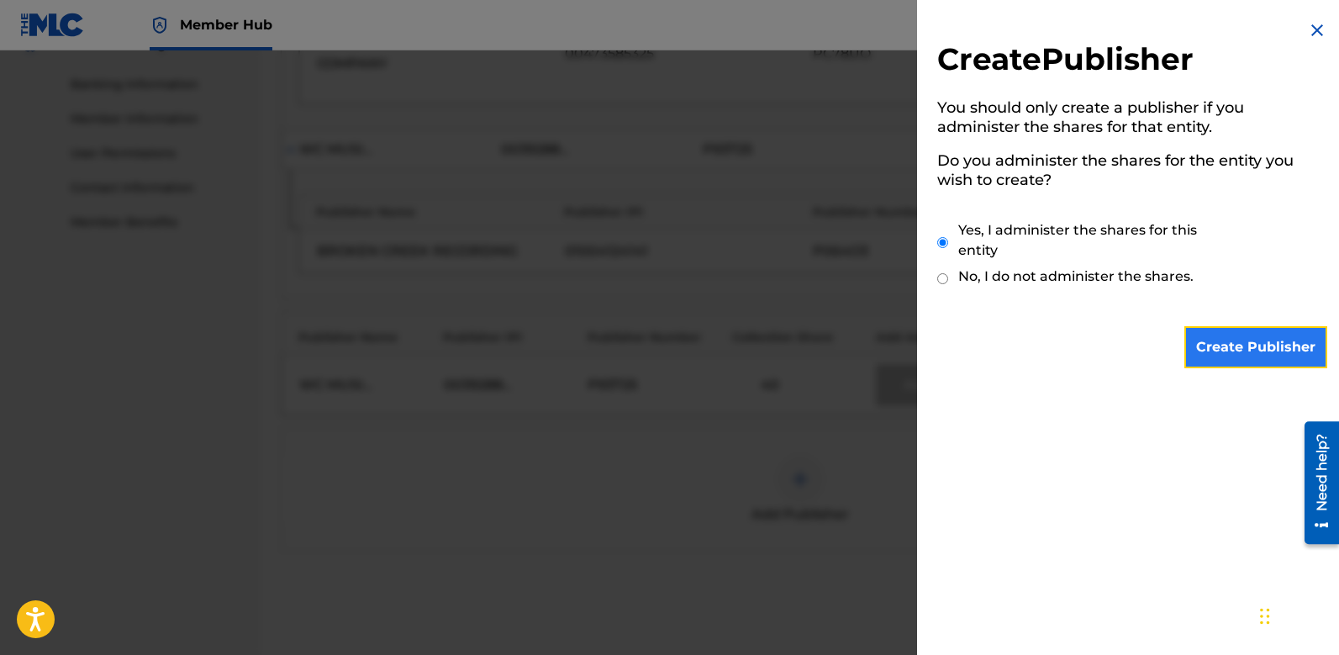
click at [1217, 348] on input "Create Publisher" at bounding box center [1255, 347] width 143 height 42
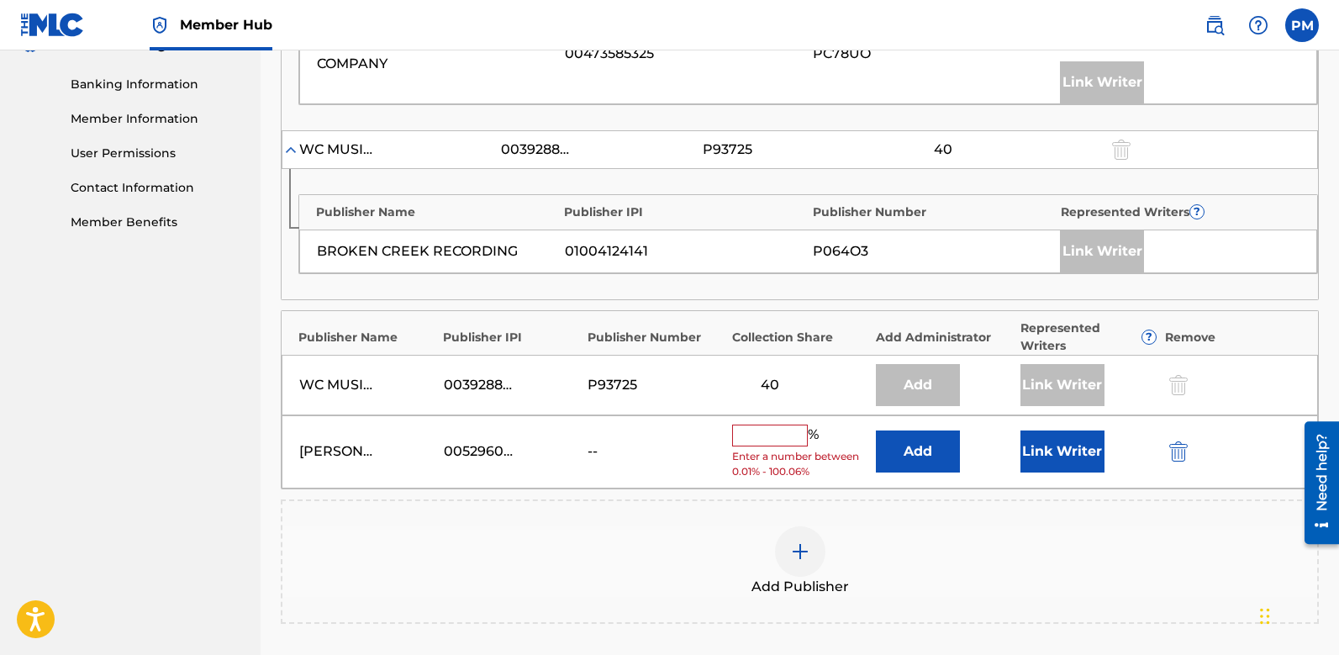
click at [788, 430] on input "text" at bounding box center [770, 435] width 76 height 22
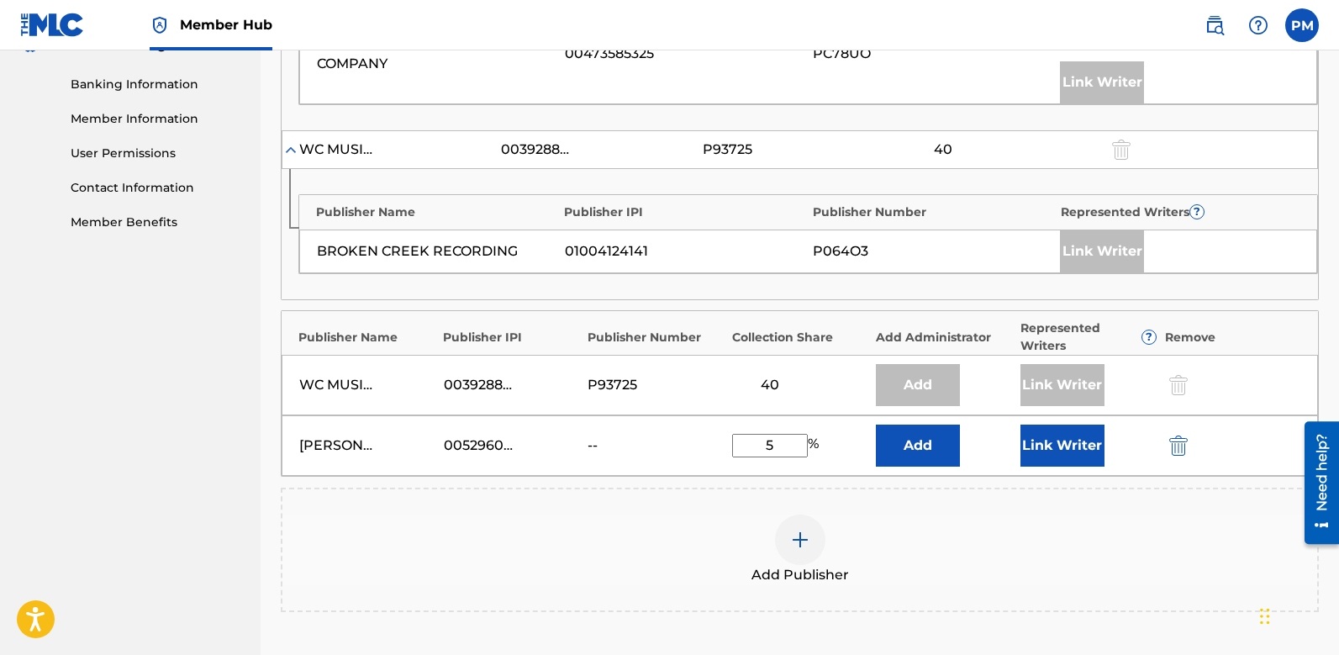
type input "5"
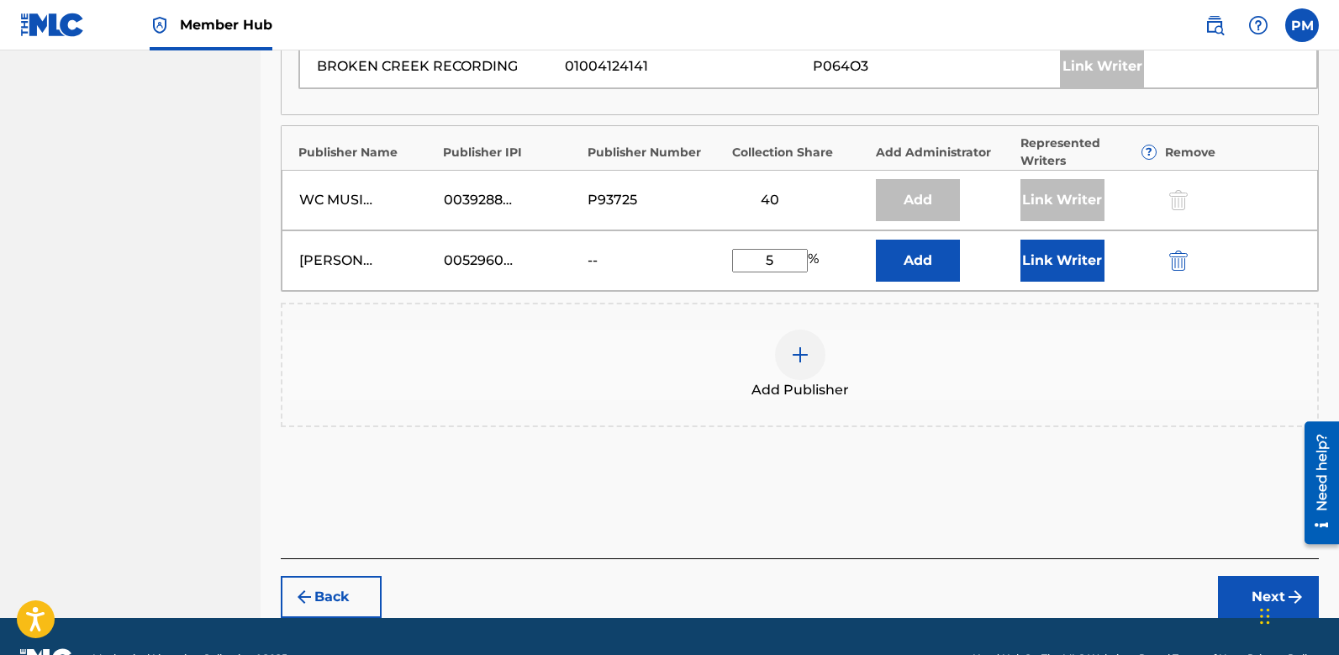
scroll to position [939, 0]
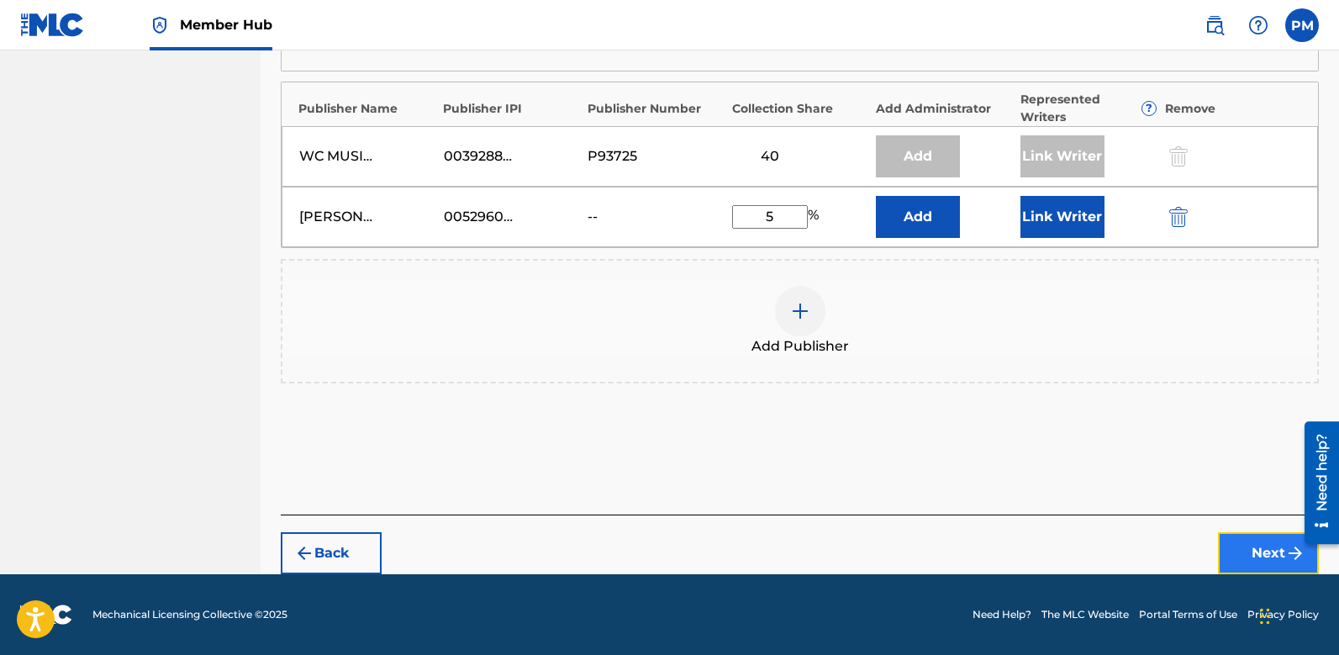
click at [1288, 558] on img "submit" at bounding box center [1295, 553] width 20 height 20
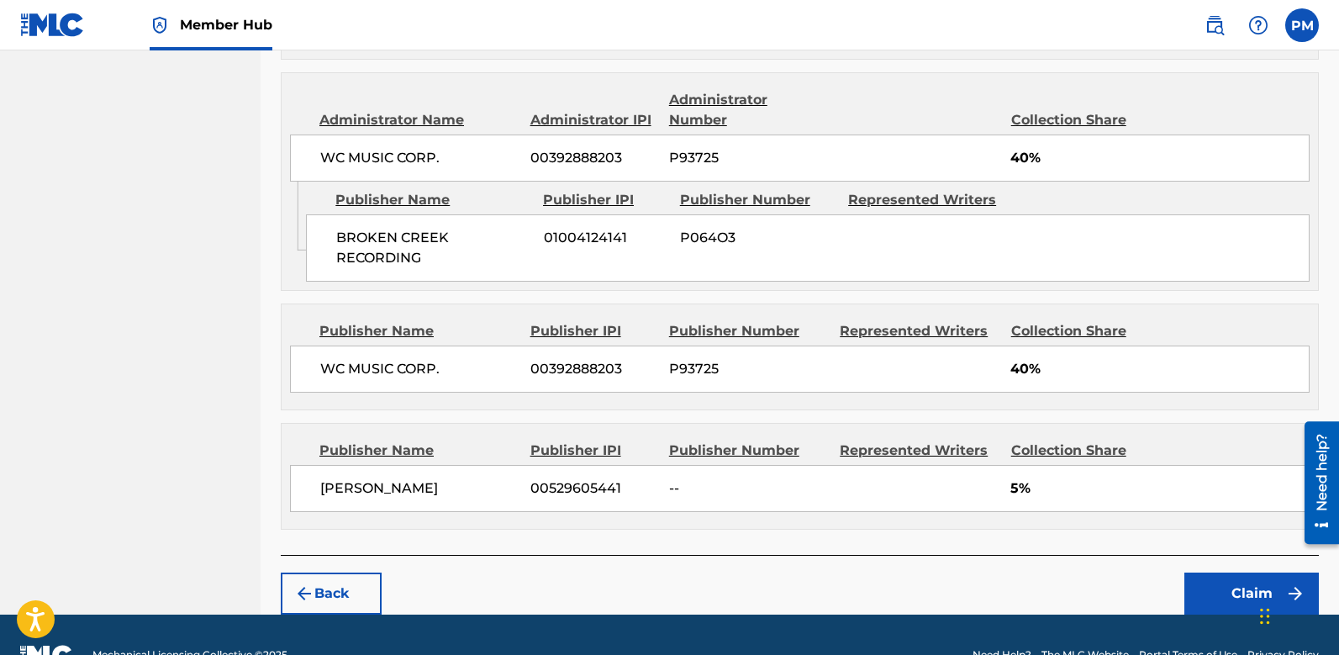
scroll to position [976, 0]
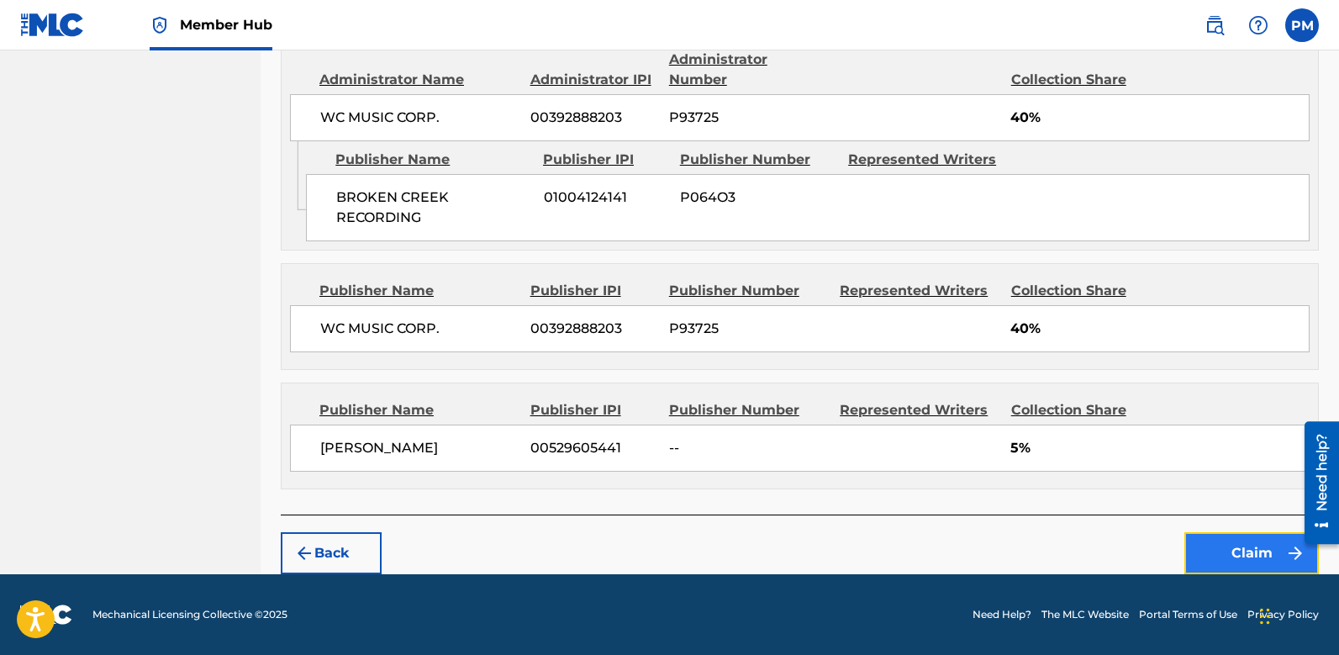
click at [1283, 562] on button "Claim" at bounding box center [1251, 553] width 134 height 42
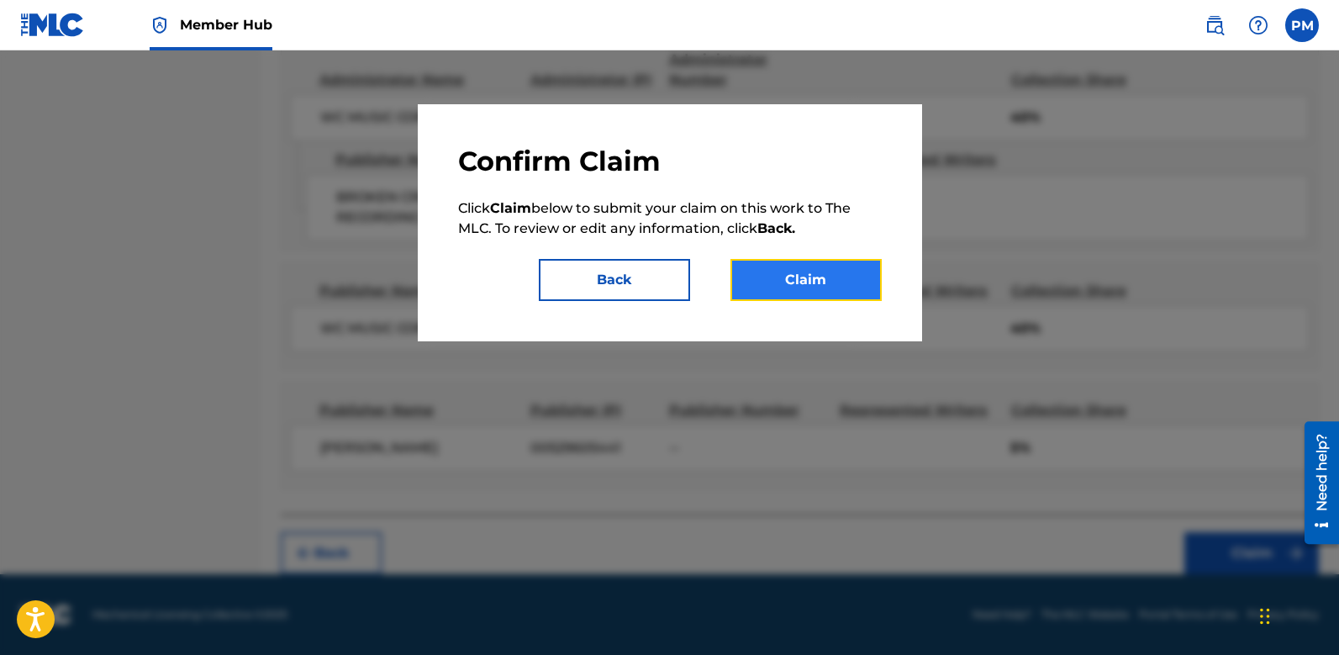
click at [777, 270] on button "Claim" at bounding box center [805, 280] width 151 height 42
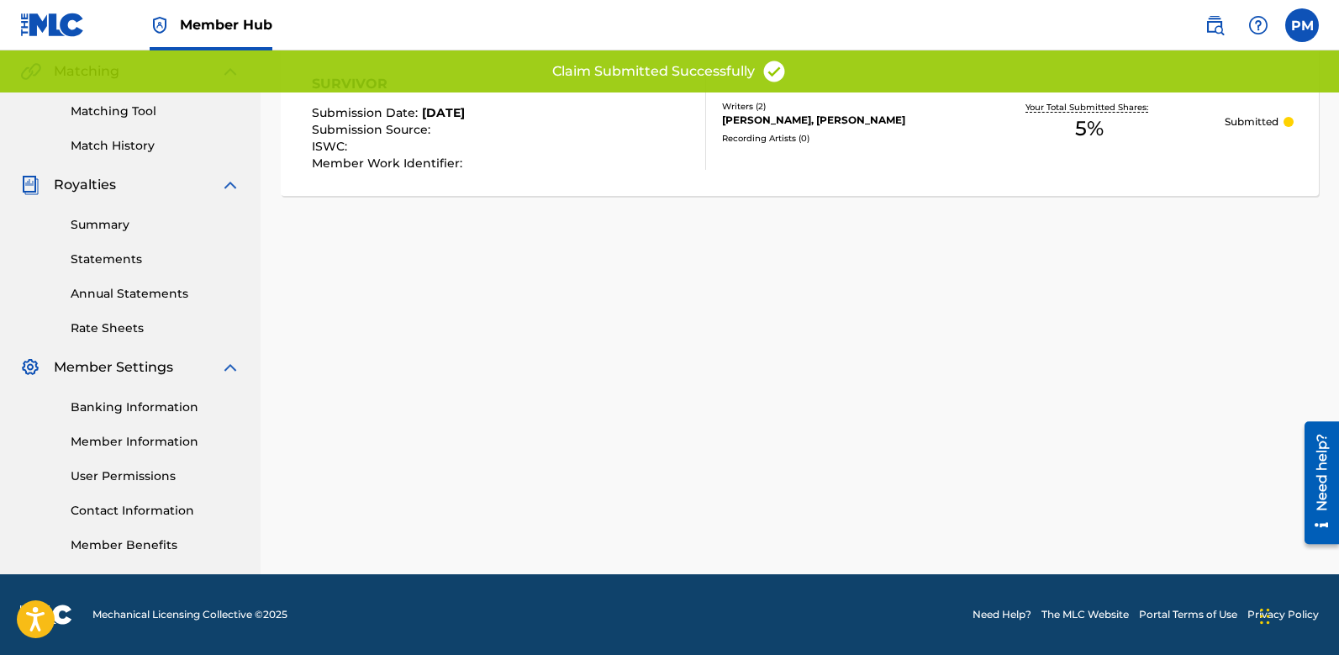
scroll to position [387, 0]
